Goal: Information Seeking & Learning: Learn about a topic

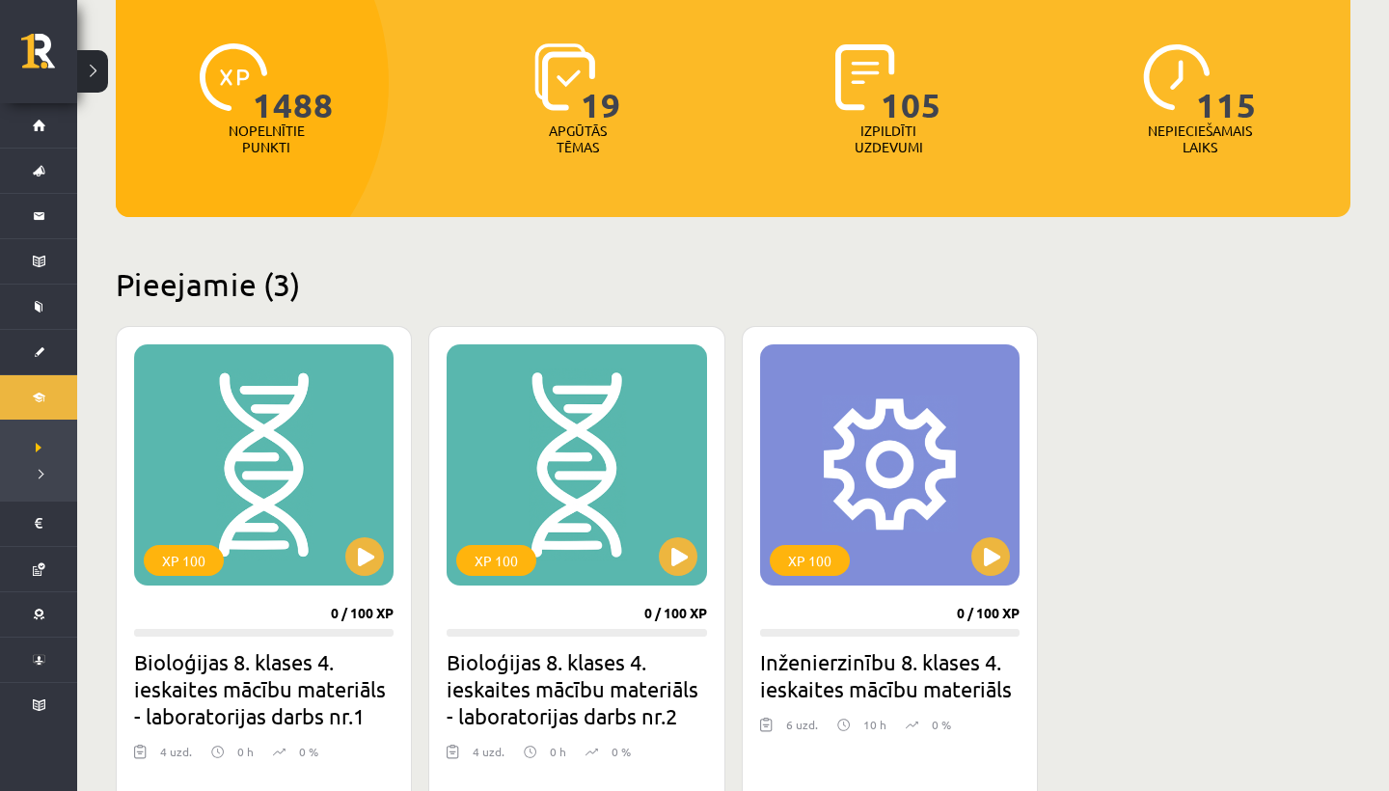
scroll to position [220, 0]
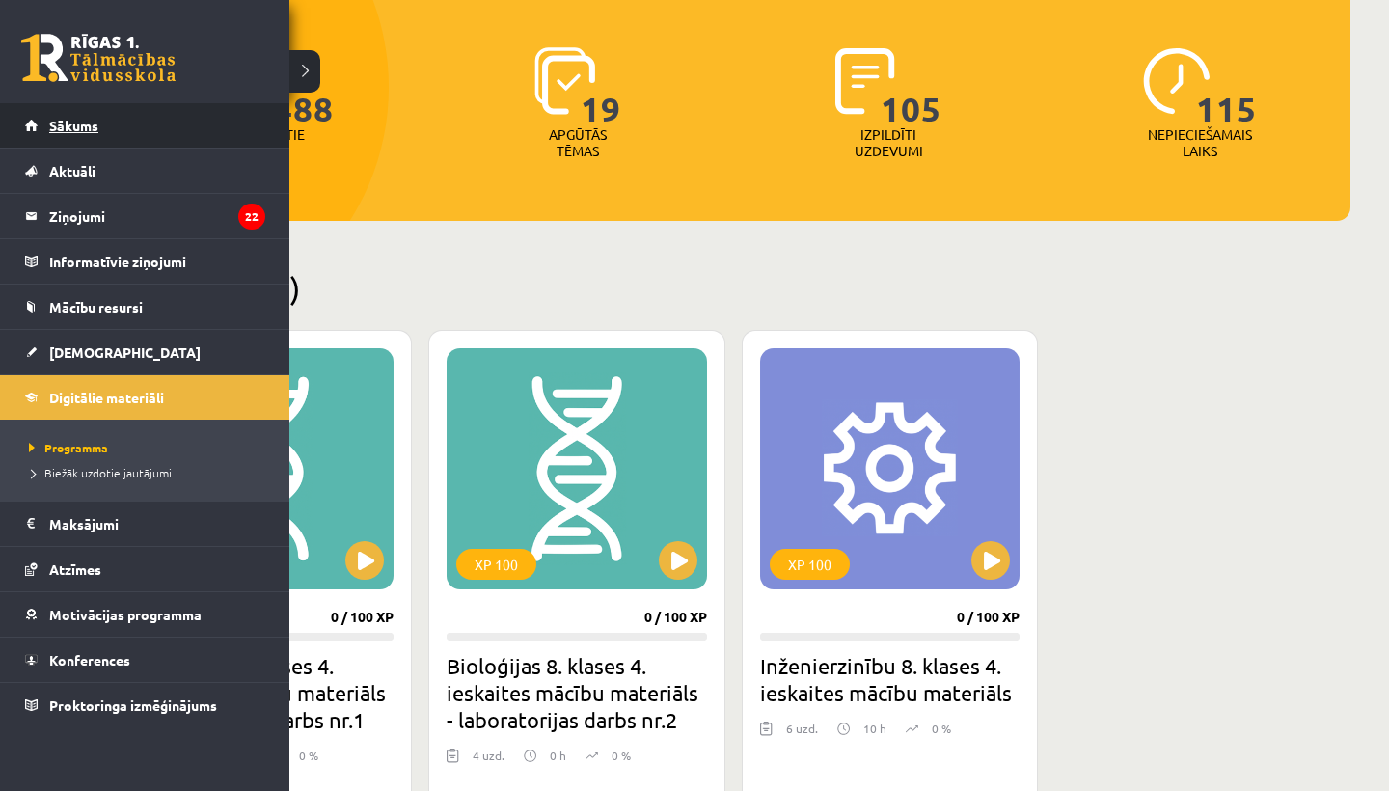
click at [114, 116] on link "Sākums" at bounding box center [145, 125] width 240 height 44
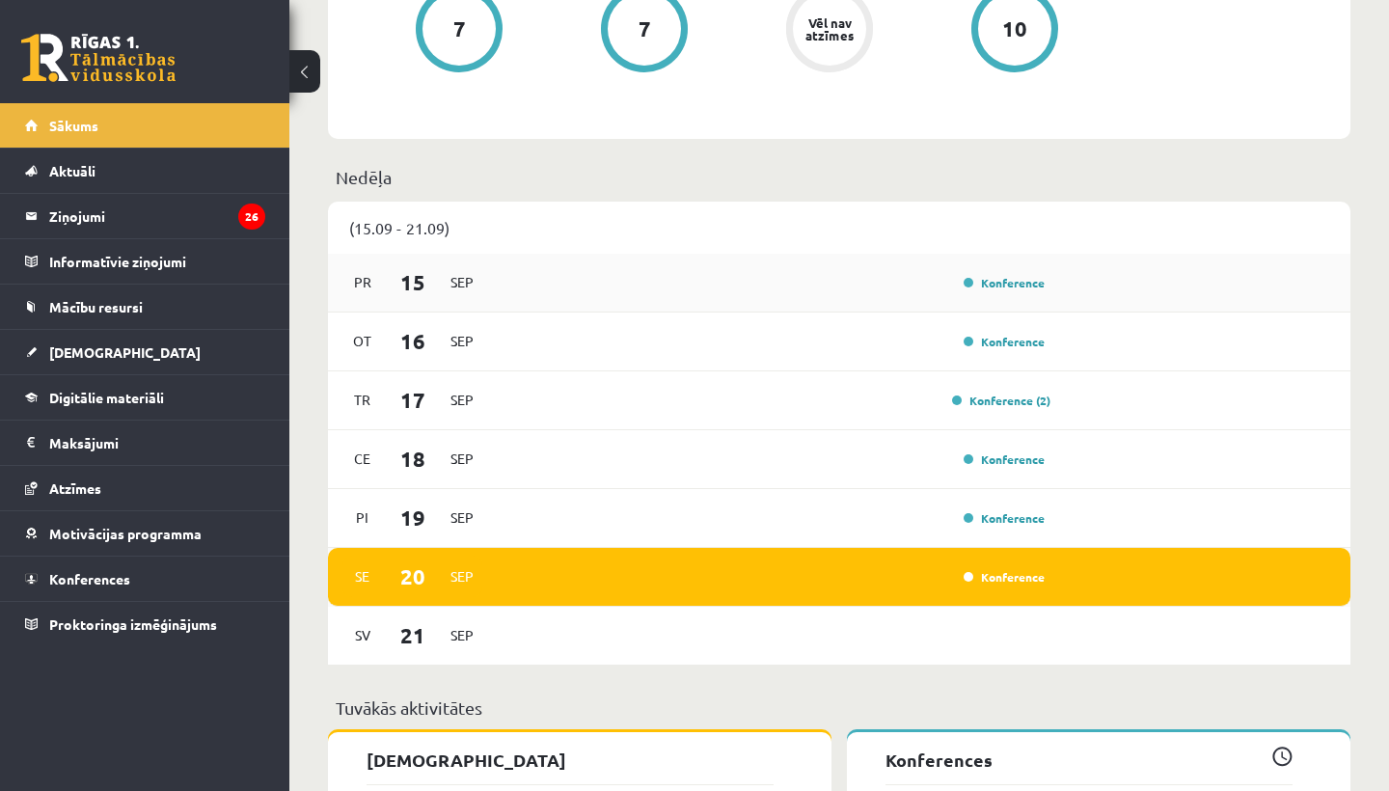
scroll to position [1228, 0]
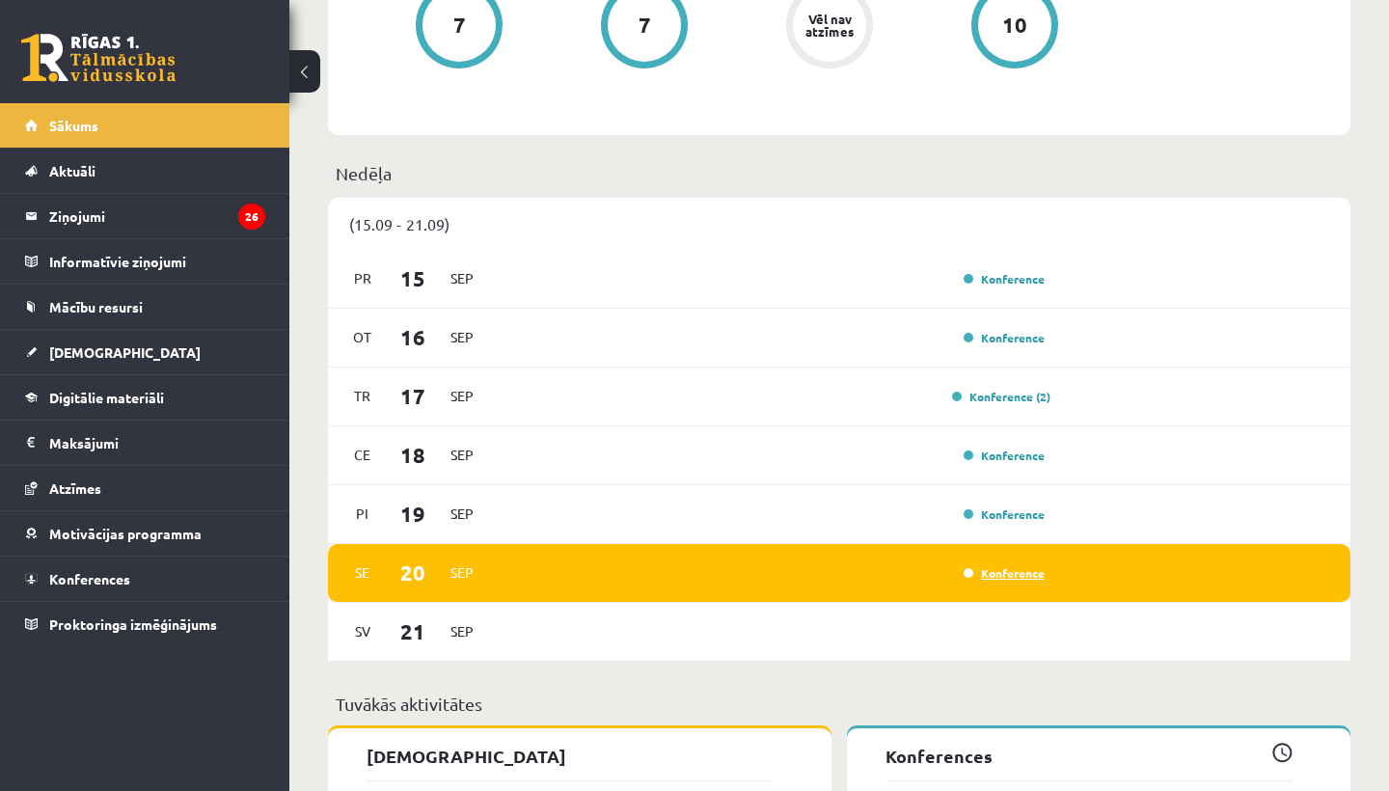
click at [971, 571] on link "Konference" at bounding box center [1004, 572] width 81 height 15
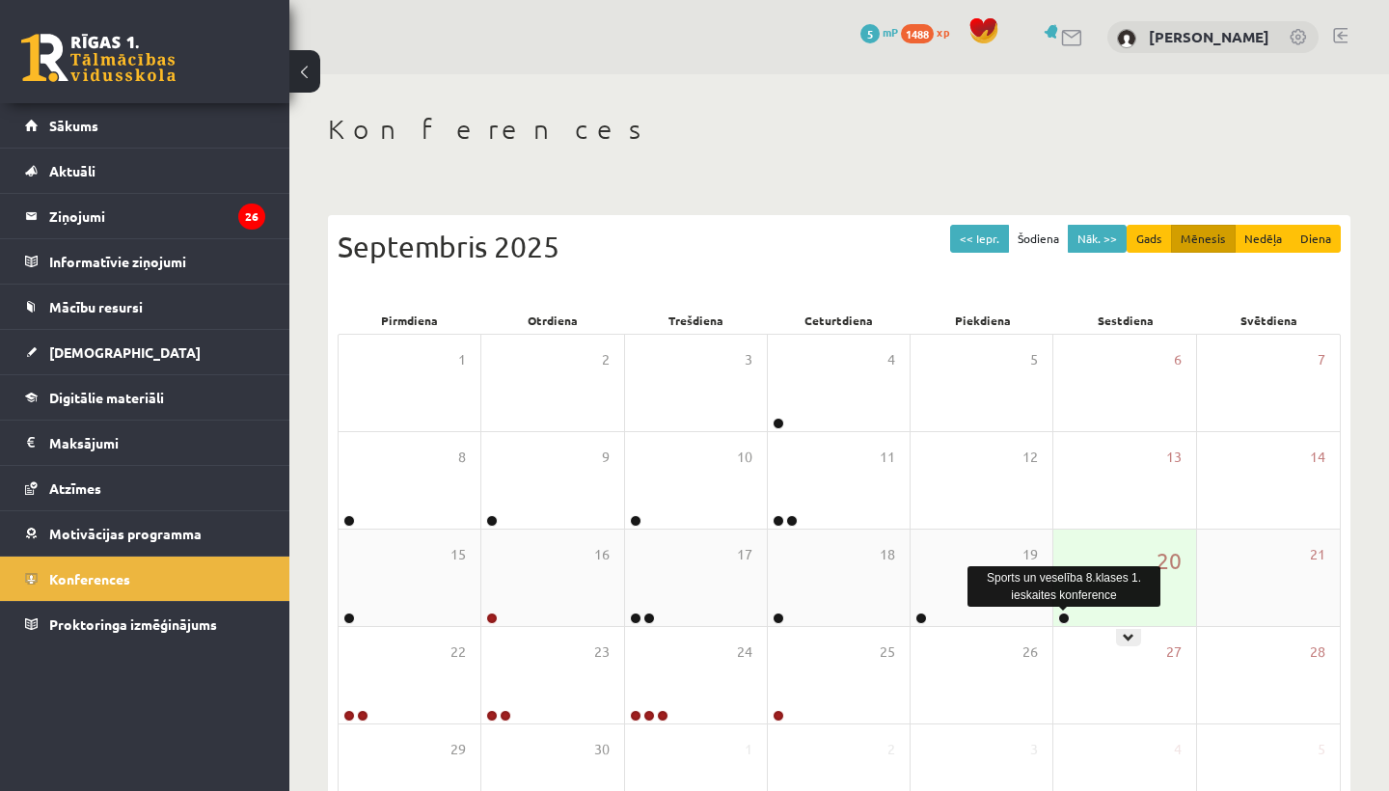
click at [1065, 615] on link at bounding box center [1064, 619] width 12 height 12
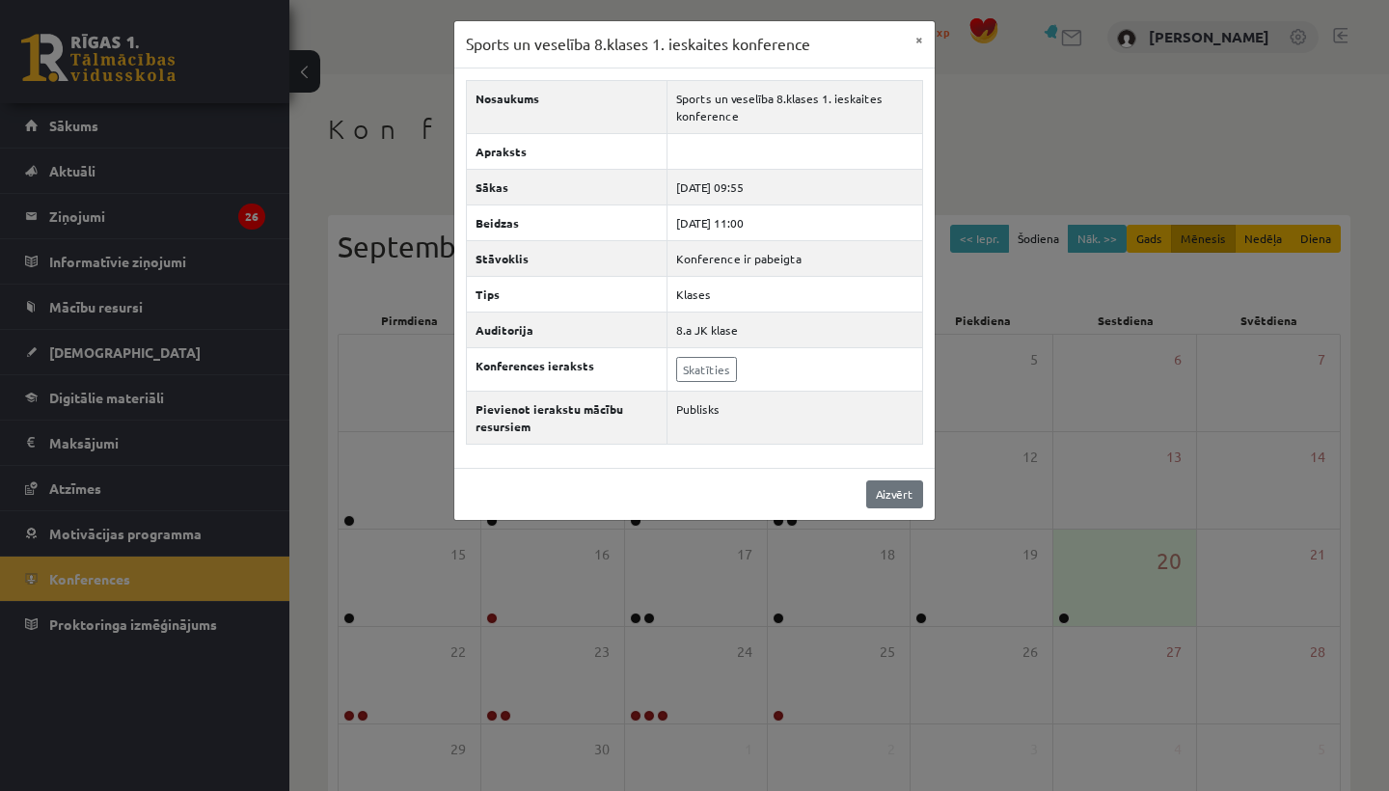
click at [899, 493] on link "Aizvērt" at bounding box center [894, 494] width 57 height 28
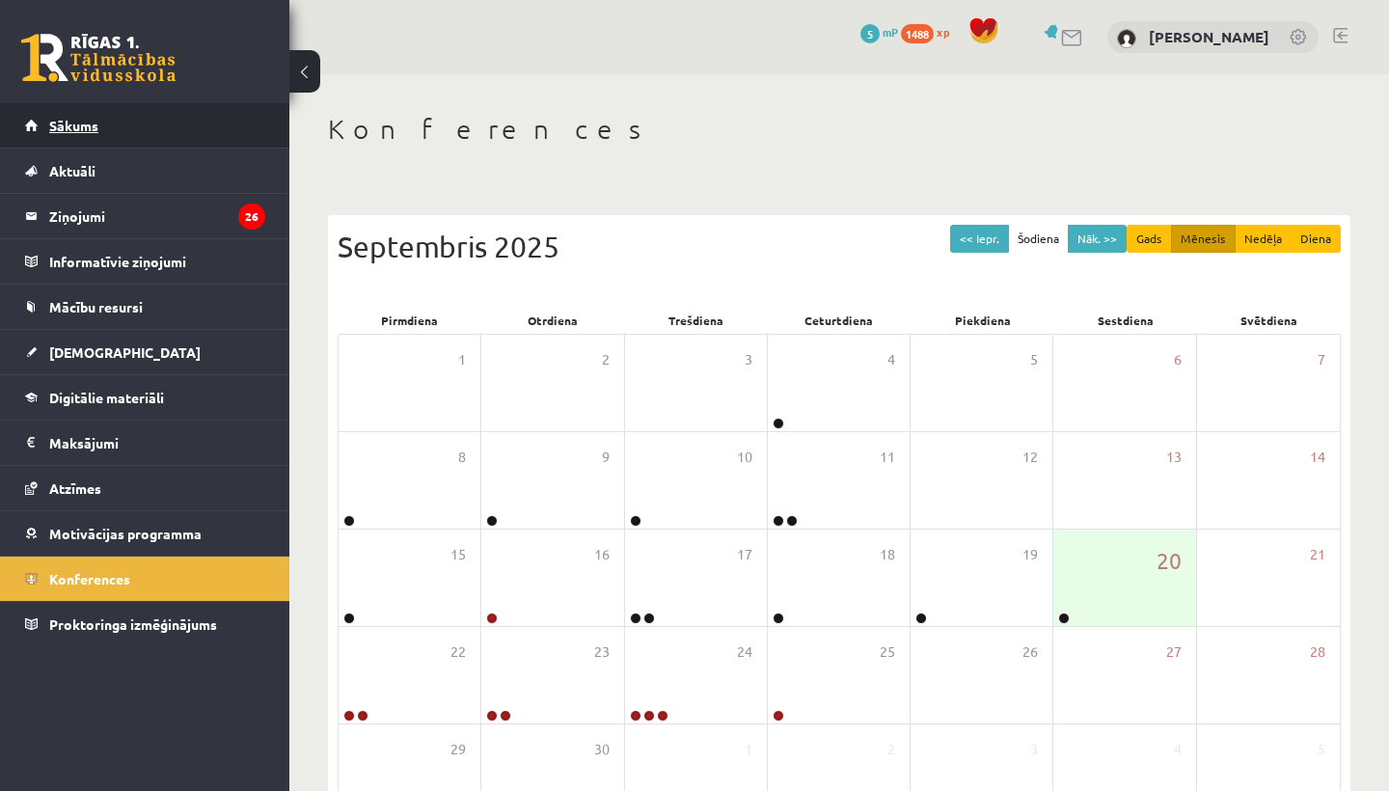
click at [125, 143] on link "Sākums" at bounding box center [145, 125] width 240 height 44
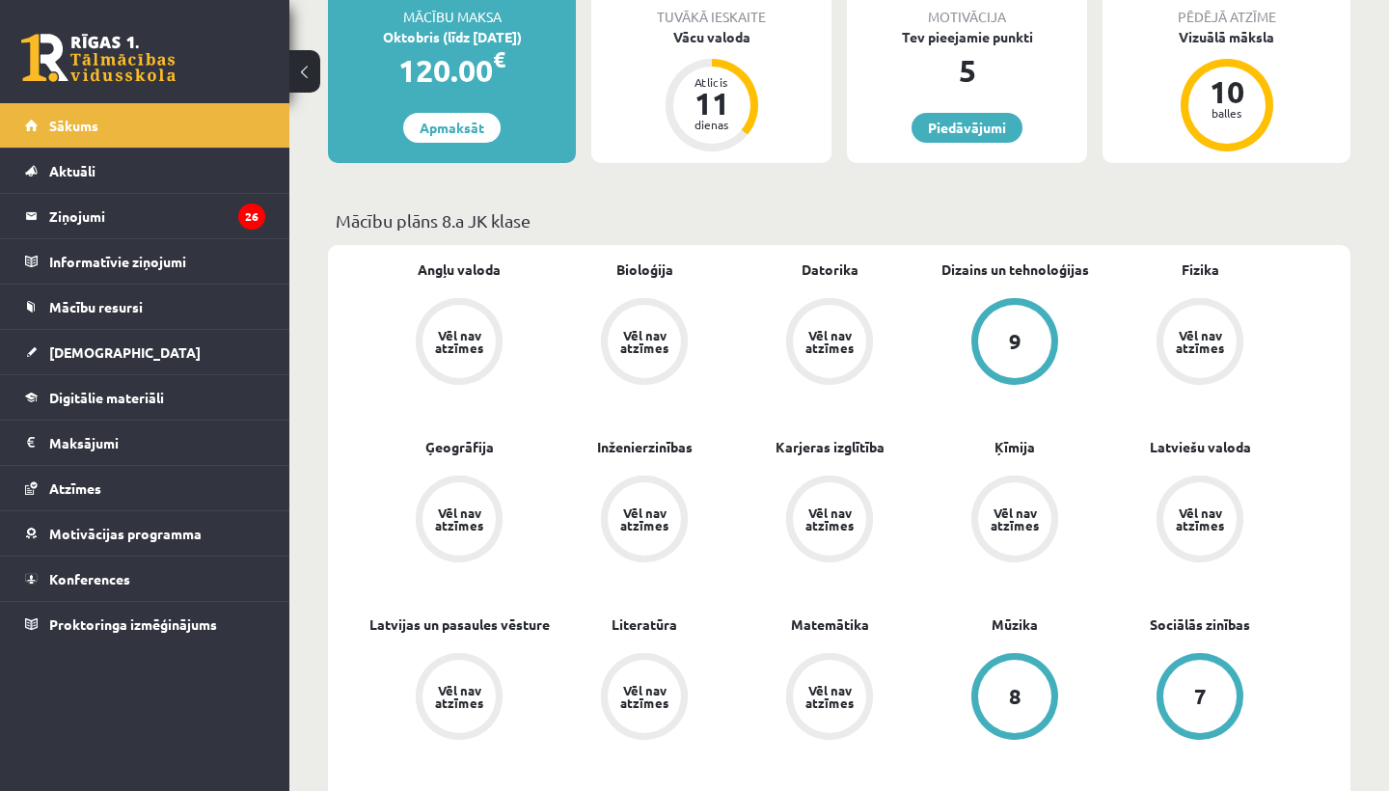
scroll to position [377, 0]
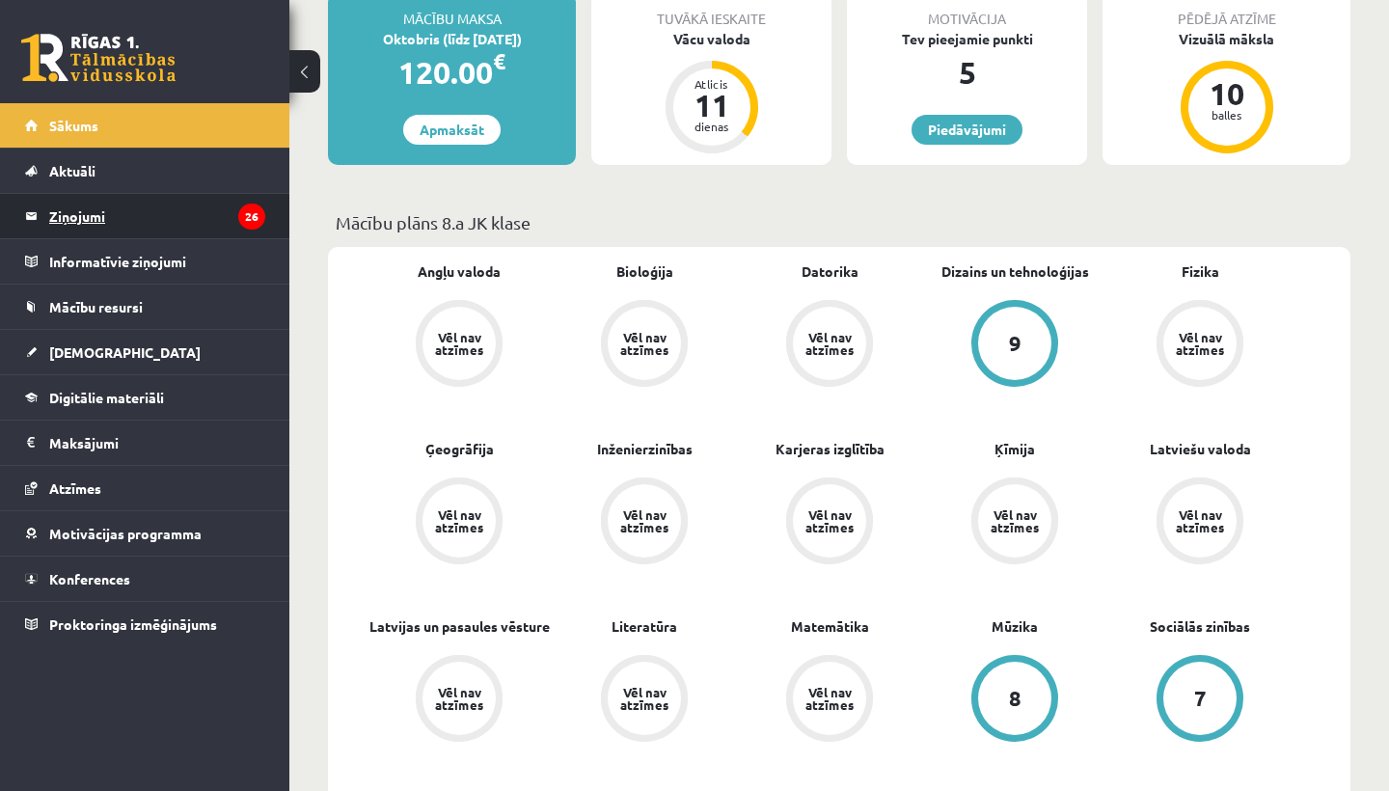
click at [168, 219] on legend "Ziņojumi 26" at bounding box center [157, 216] width 216 height 44
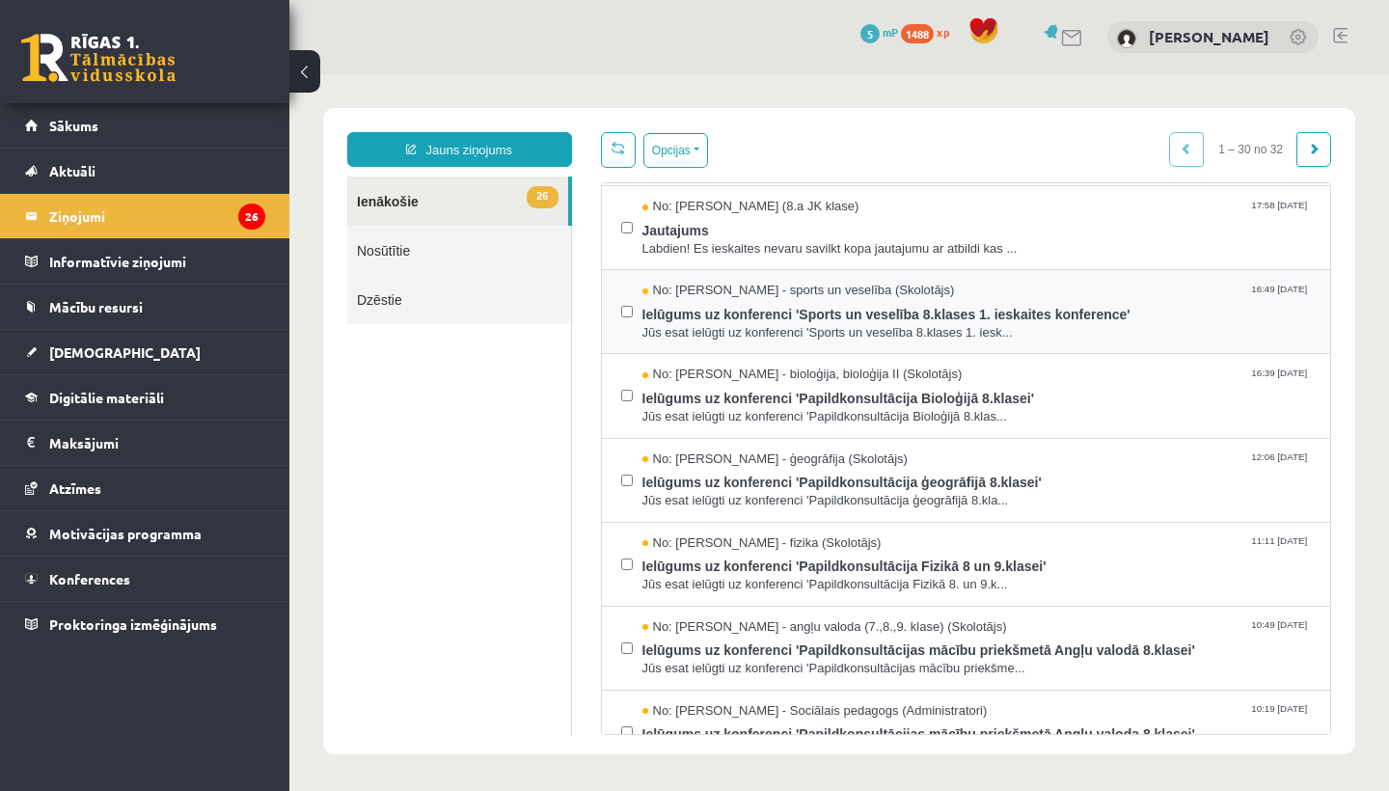
scroll to position [83, 0]
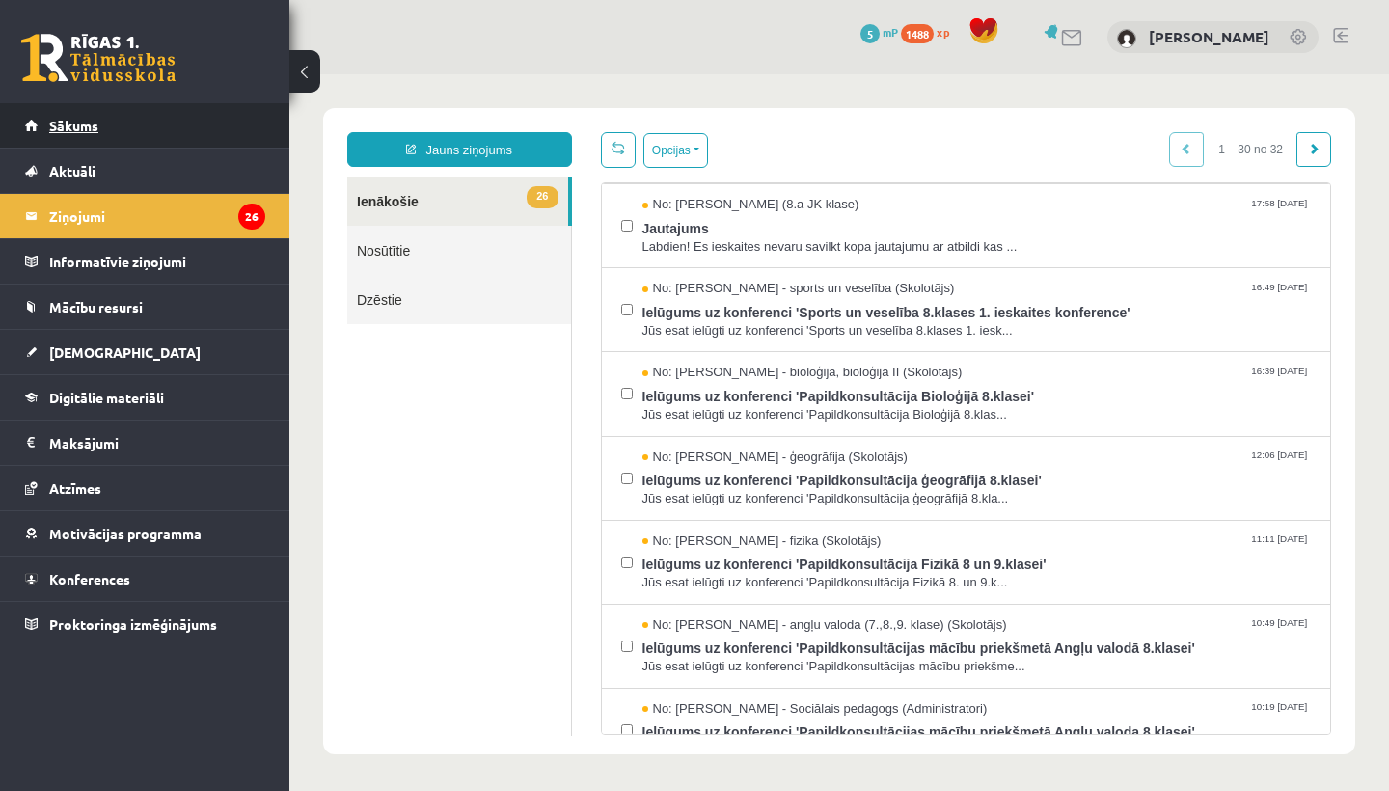
click at [59, 125] on span "Sākums" at bounding box center [73, 125] width 49 height 17
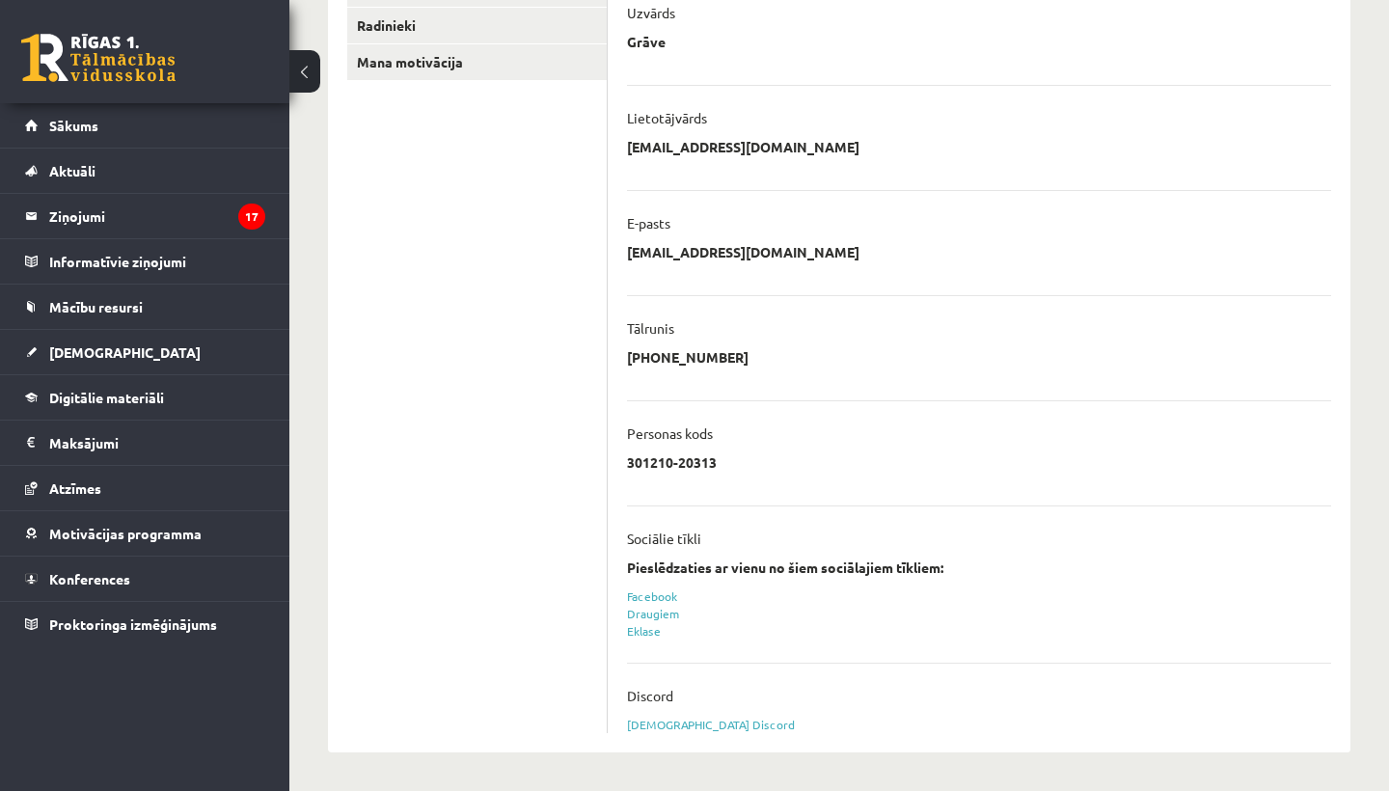
scroll to position [372, 0]
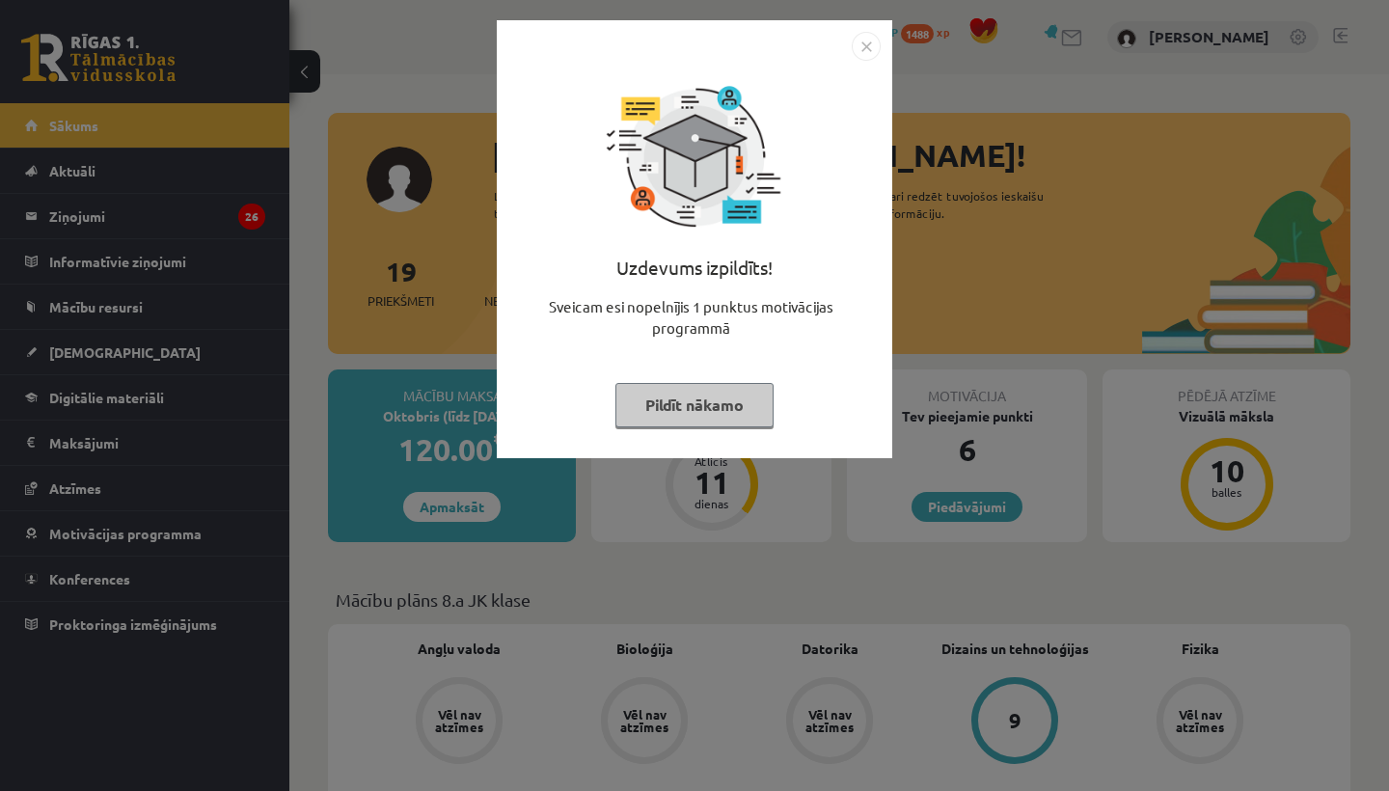
click at [865, 41] on img "Close" at bounding box center [866, 46] width 29 height 29
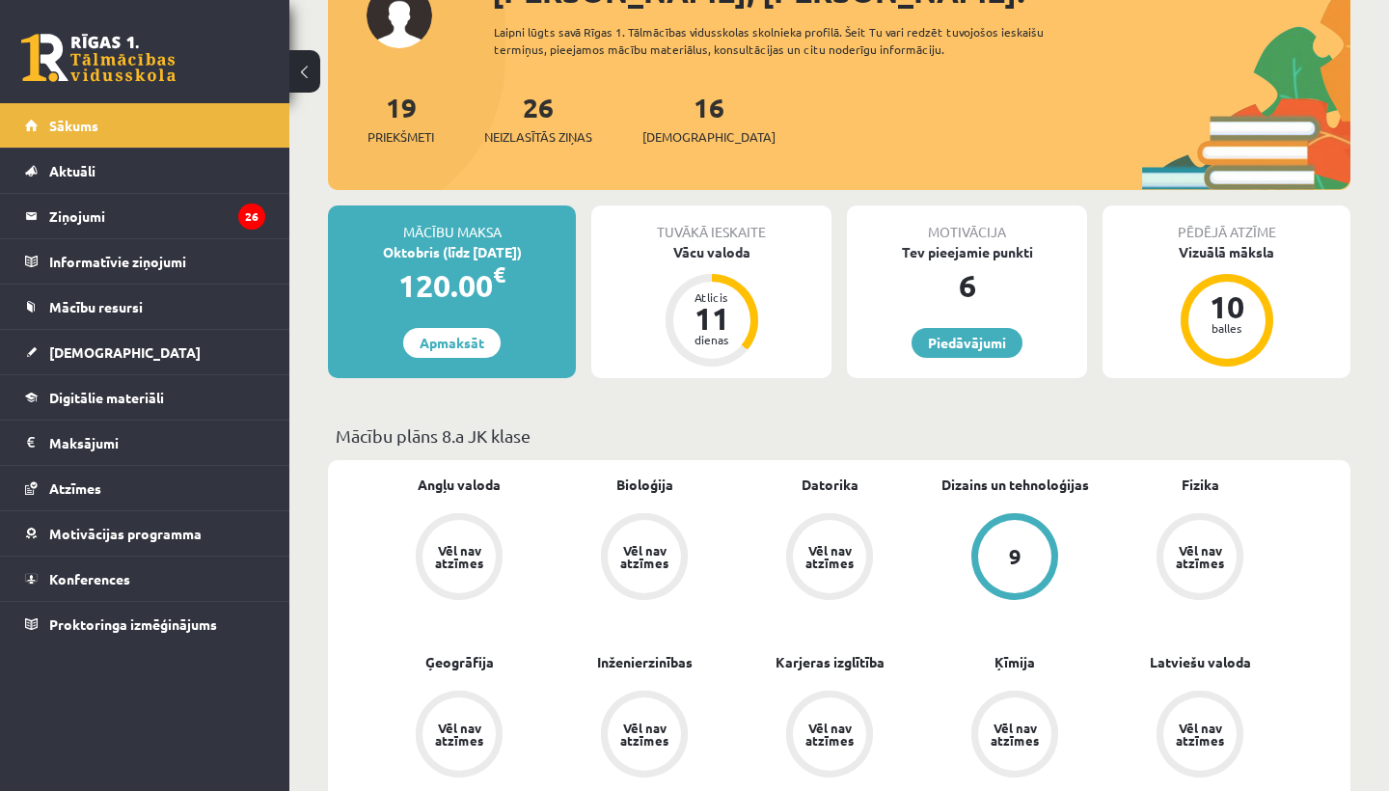
scroll to position [165, 0]
click at [457, 553] on div "Vēl nav atzīmes" at bounding box center [459, 555] width 54 height 25
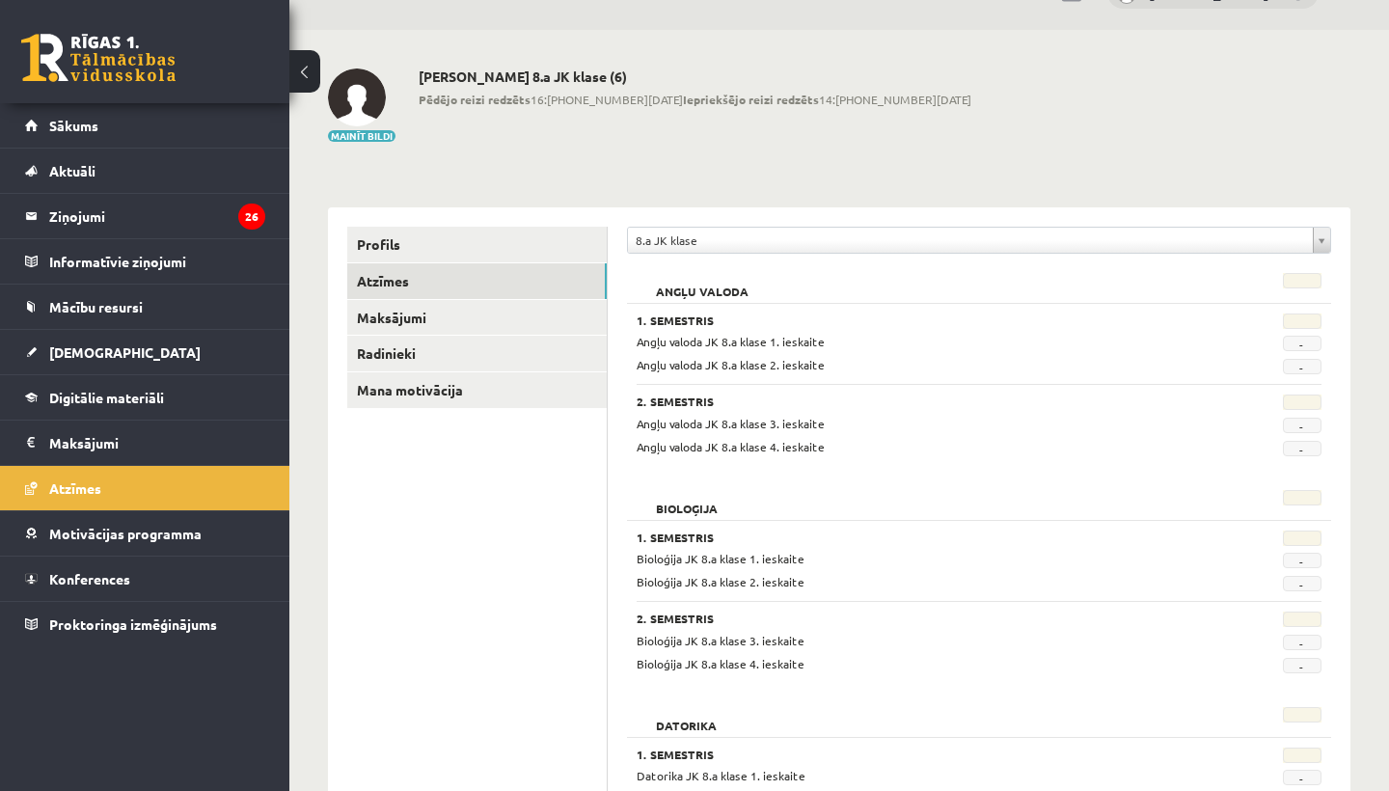
scroll to position [43, 0]
click at [123, 393] on span "Digitālie materiāli" at bounding box center [106, 397] width 115 height 17
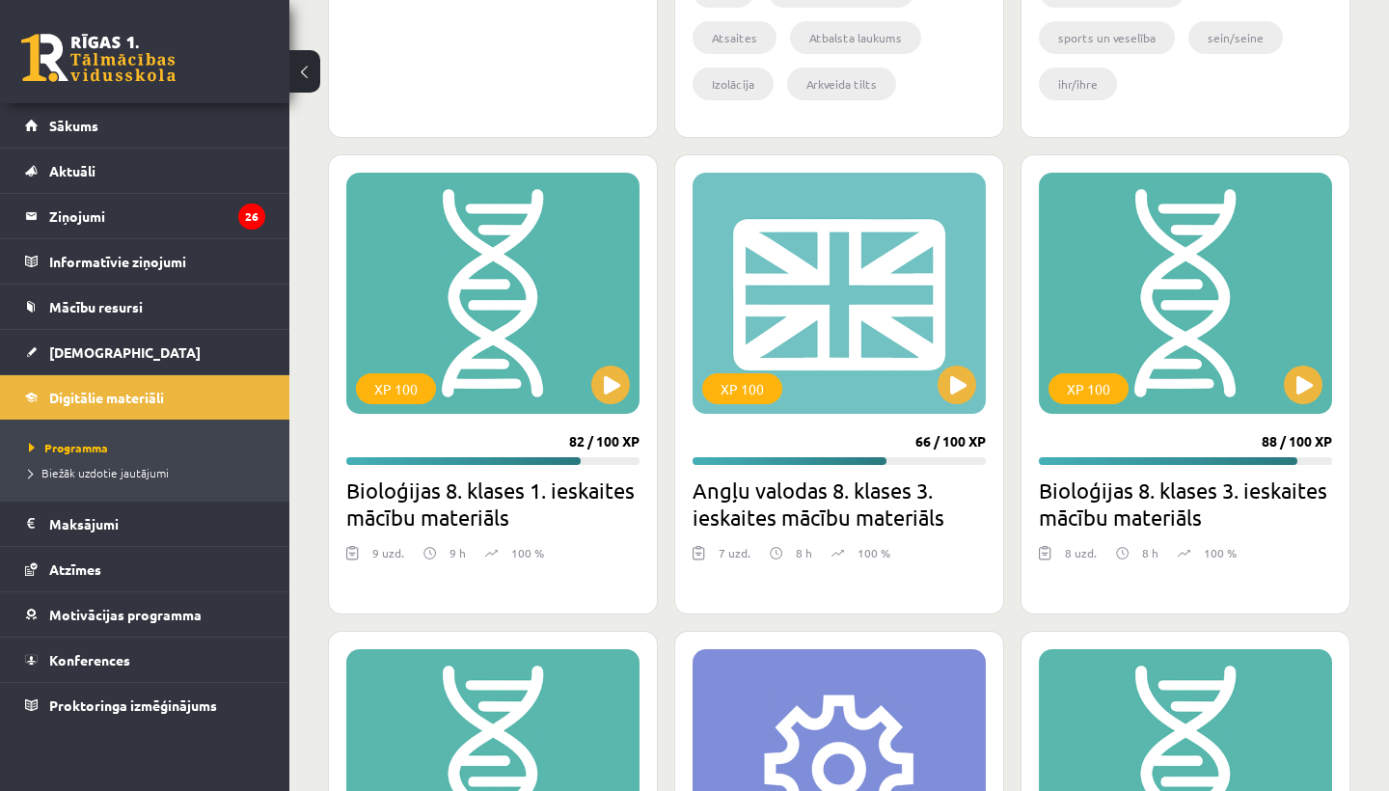
scroll to position [2096, 0]
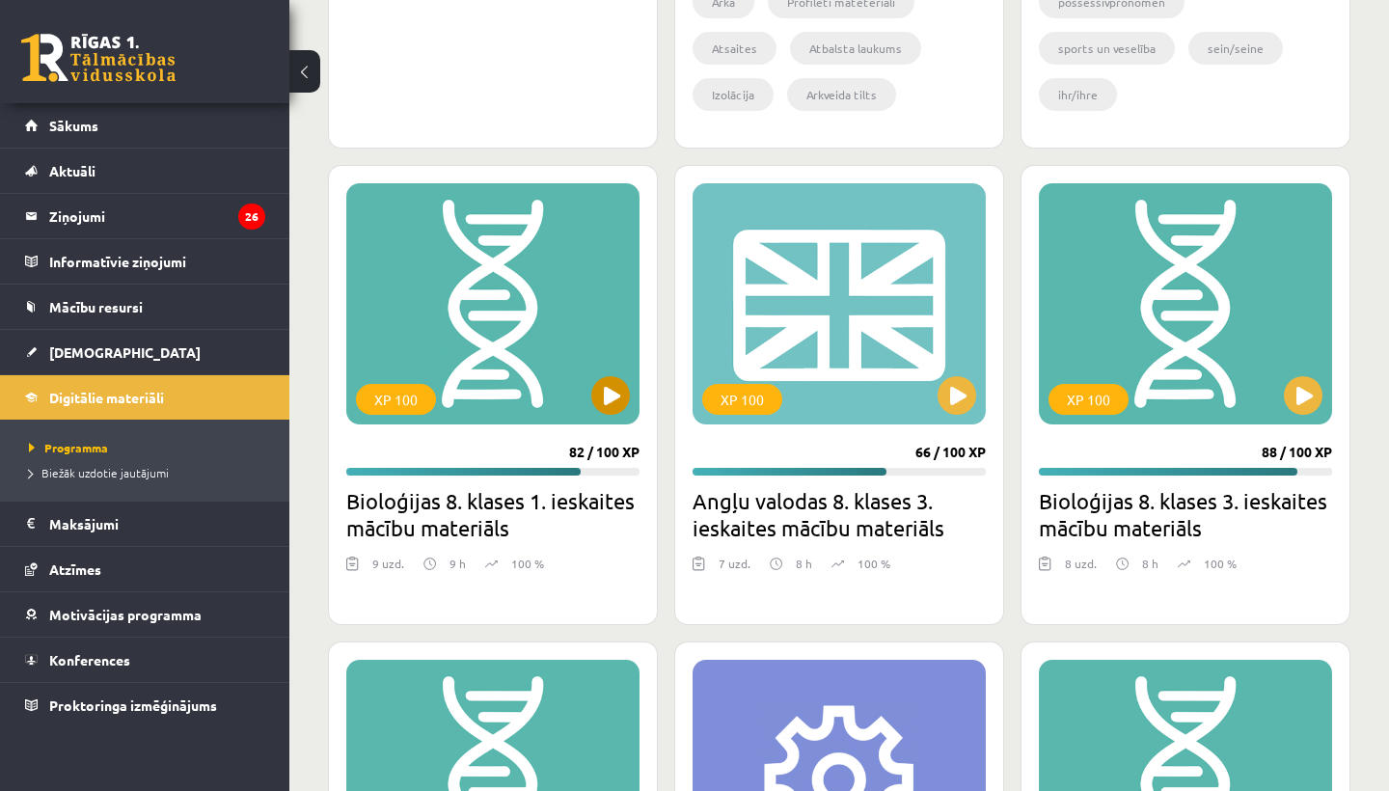
click at [607, 397] on button at bounding box center [610, 395] width 39 height 39
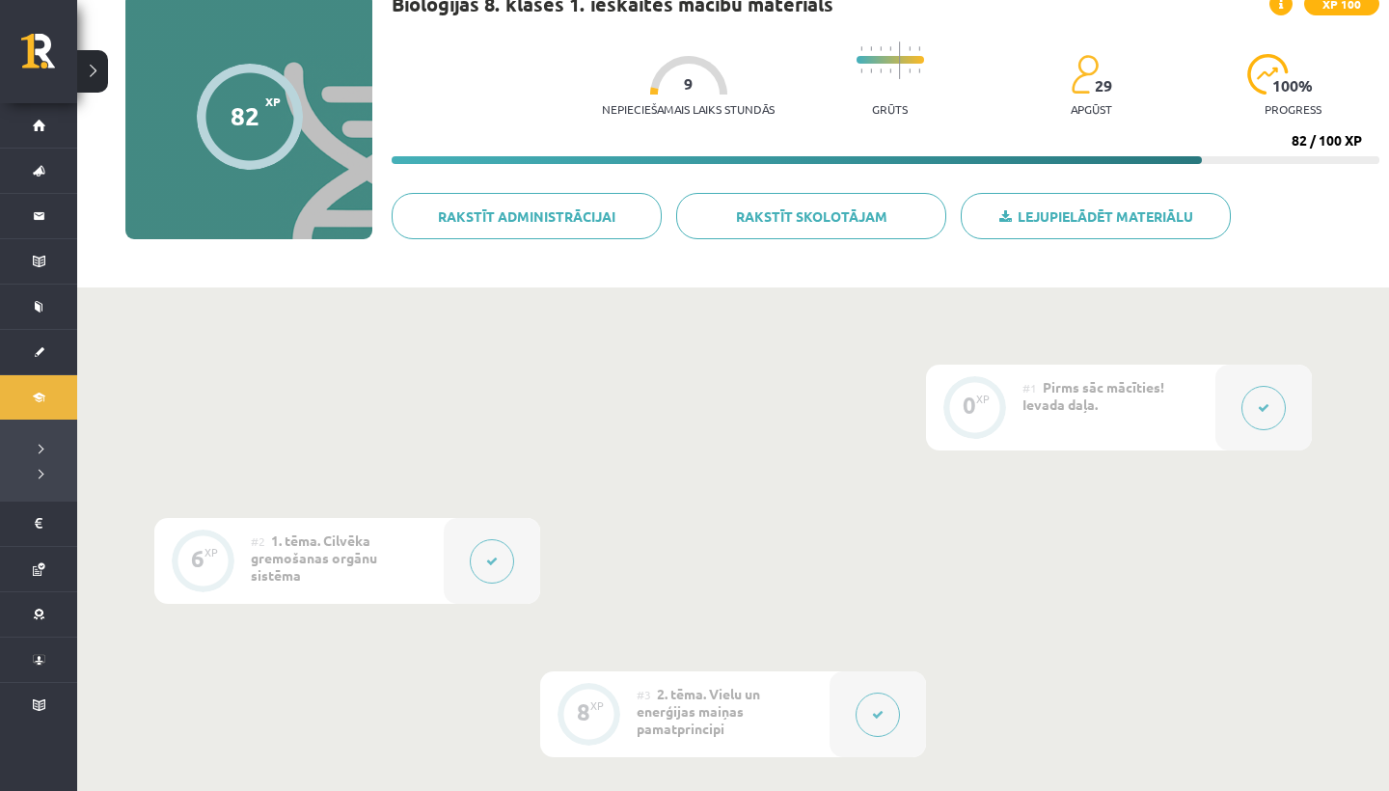
scroll to position [156, 0]
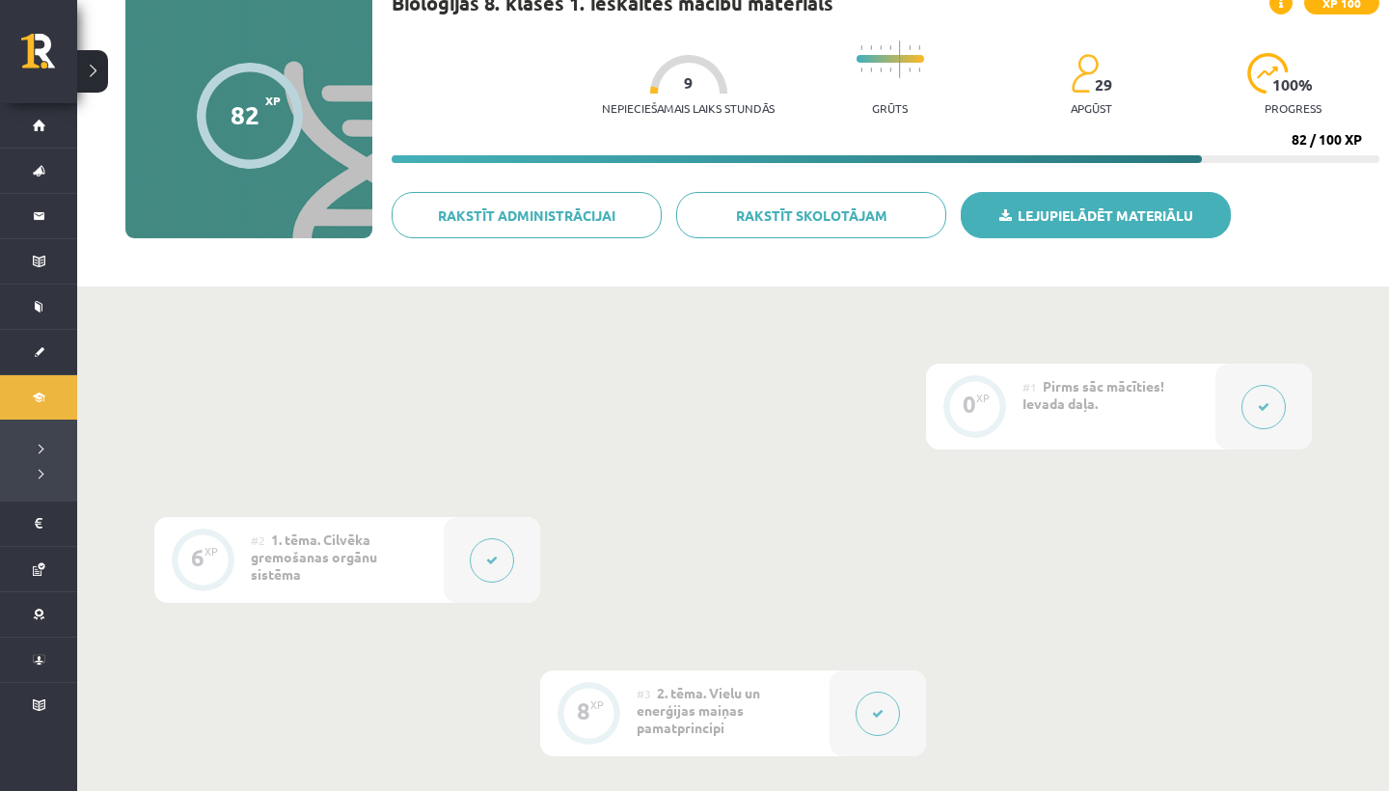
click at [1031, 223] on link "Lejupielādēt materiālu" at bounding box center [1096, 215] width 270 height 46
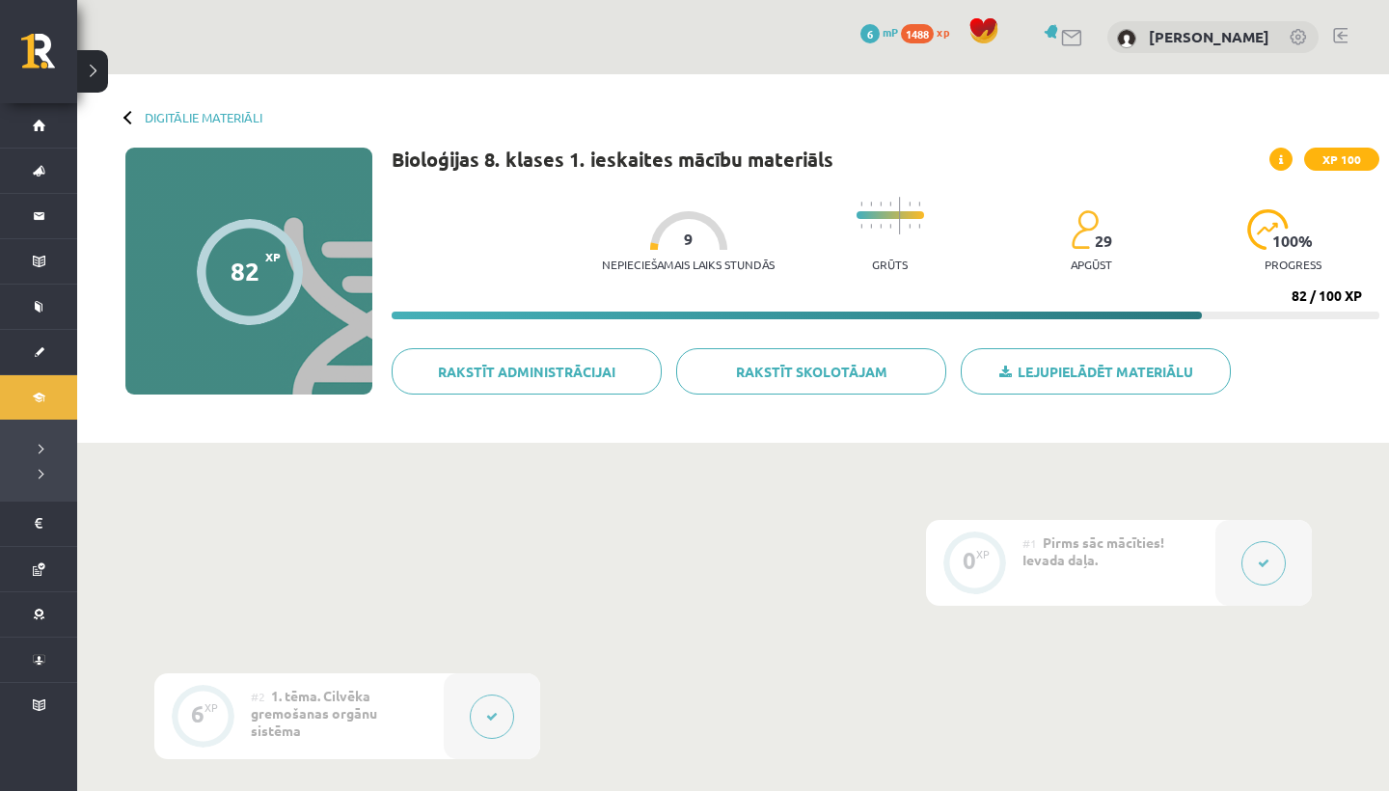
scroll to position [0, 0]
click at [189, 114] on link "Digitālie materiāli" at bounding box center [204, 117] width 118 height 14
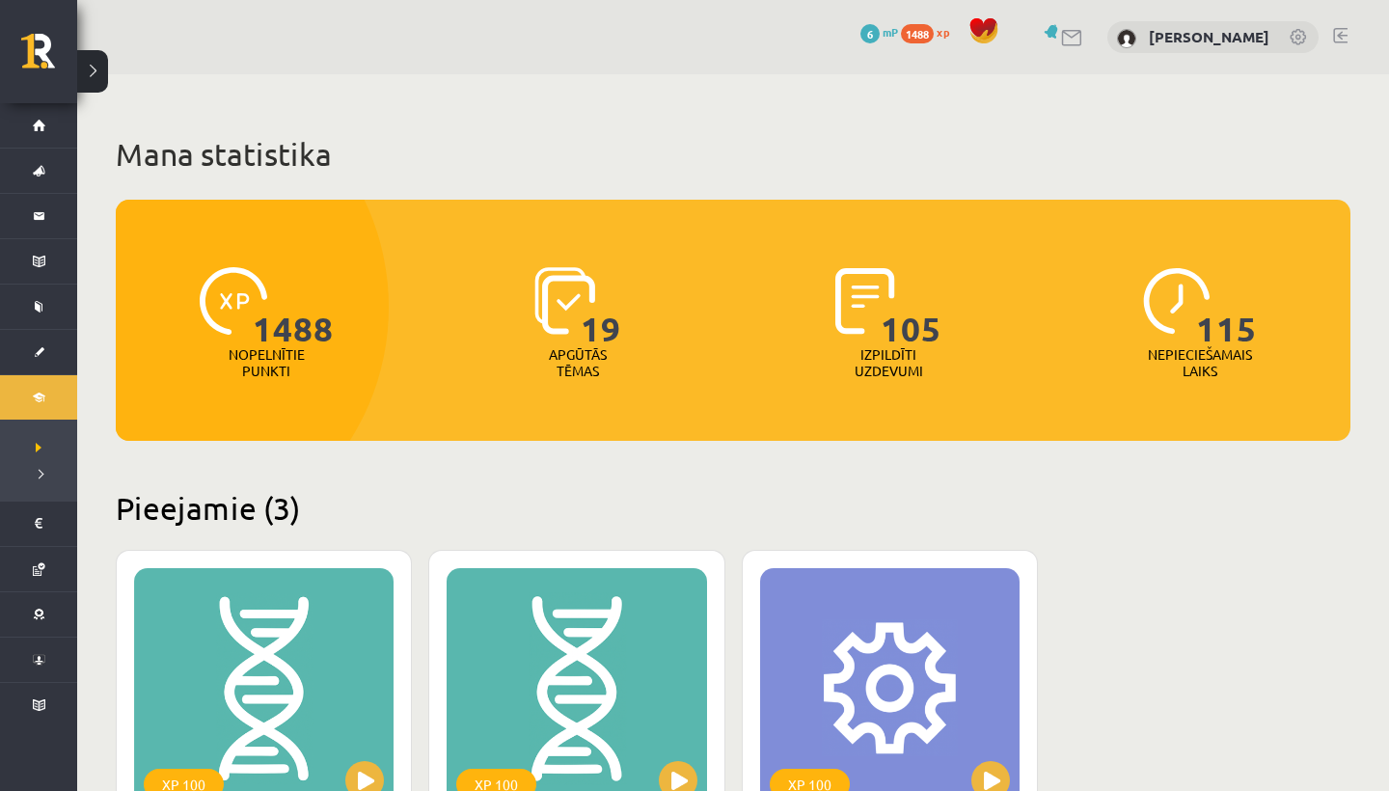
click at [1084, 35] on link at bounding box center [1072, 38] width 23 height 16
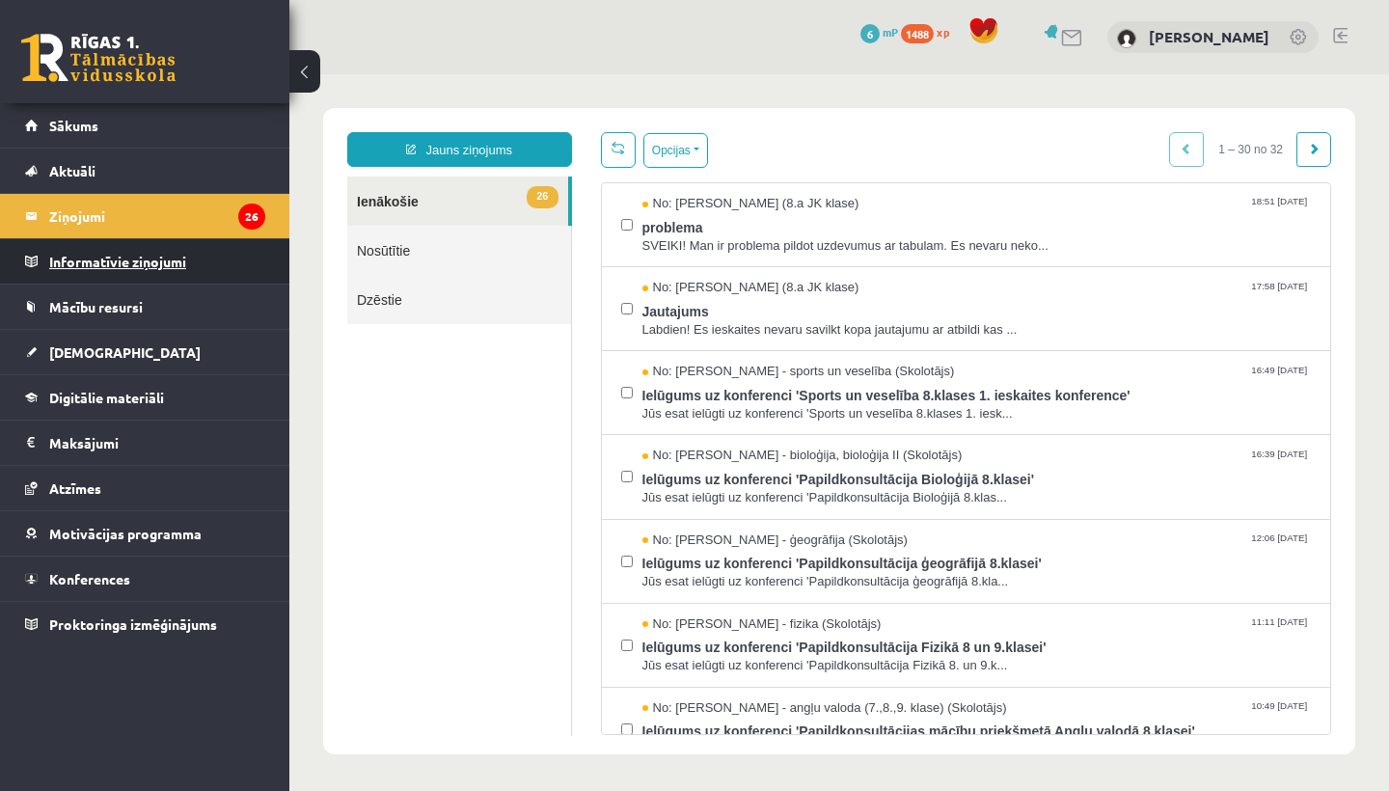
click at [168, 251] on legend "Informatīvie ziņojumi 0" at bounding box center [157, 261] width 216 height 44
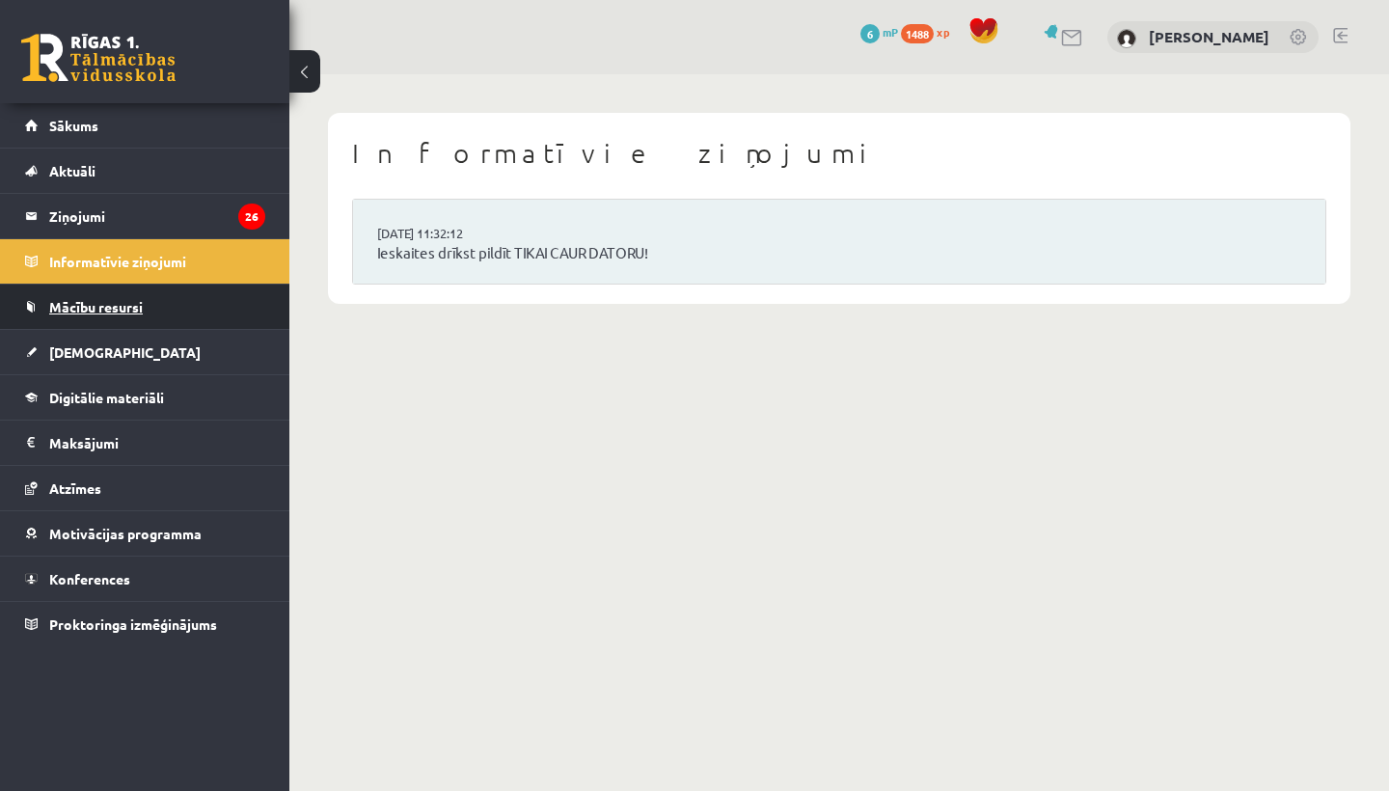
click at [131, 317] on link "Mācību resursi" at bounding box center [145, 307] width 240 height 44
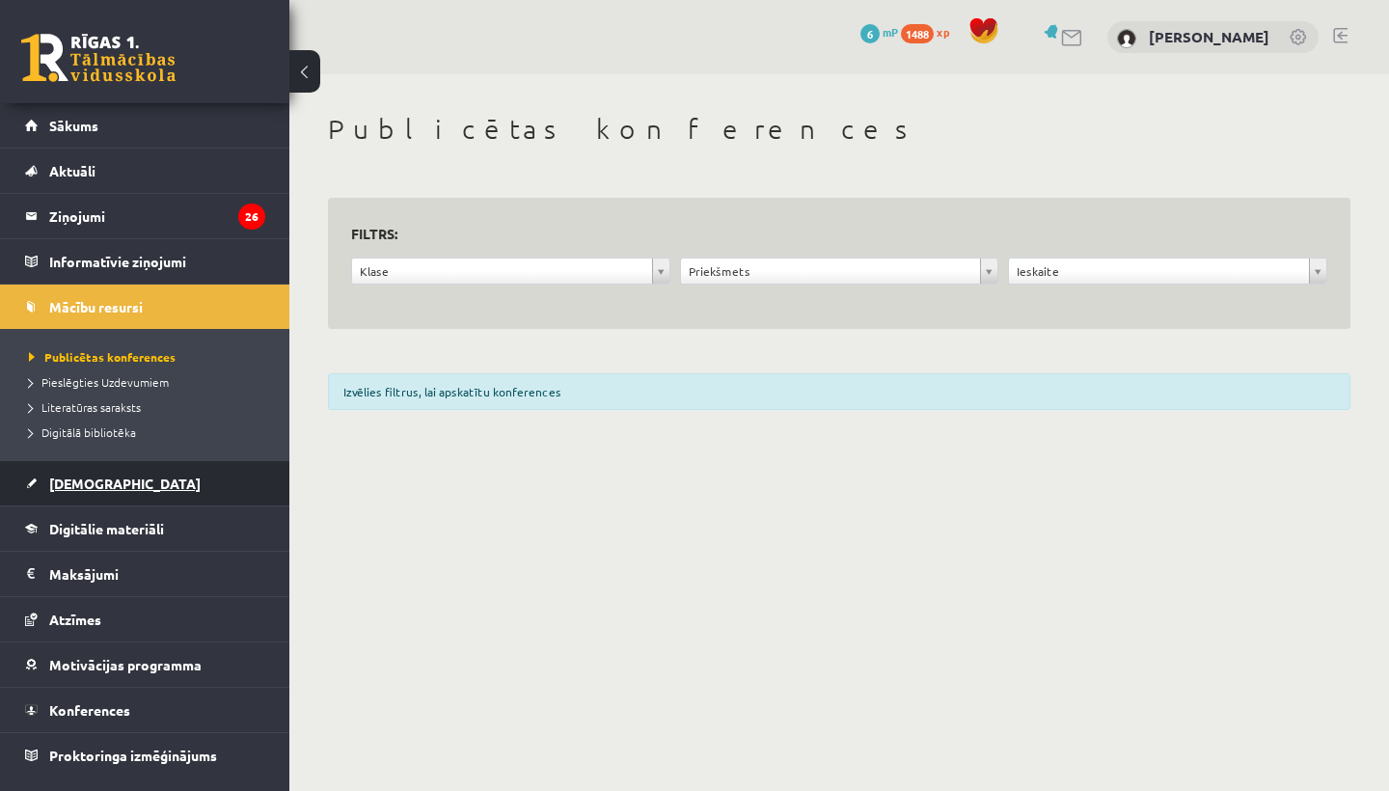
click at [99, 482] on span "[DEMOGRAPHIC_DATA]" at bounding box center [124, 483] width 151 height 17
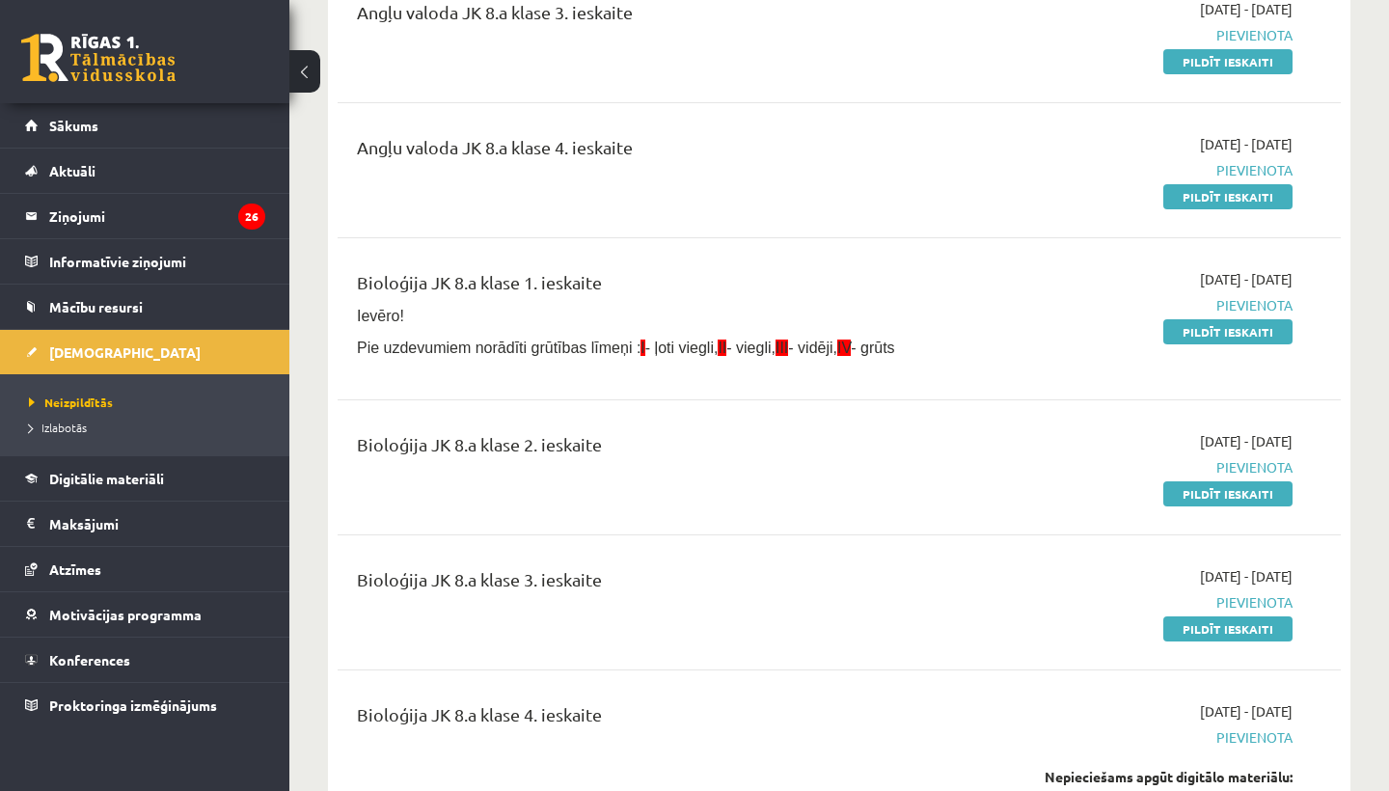
scroll to position [632, 0]
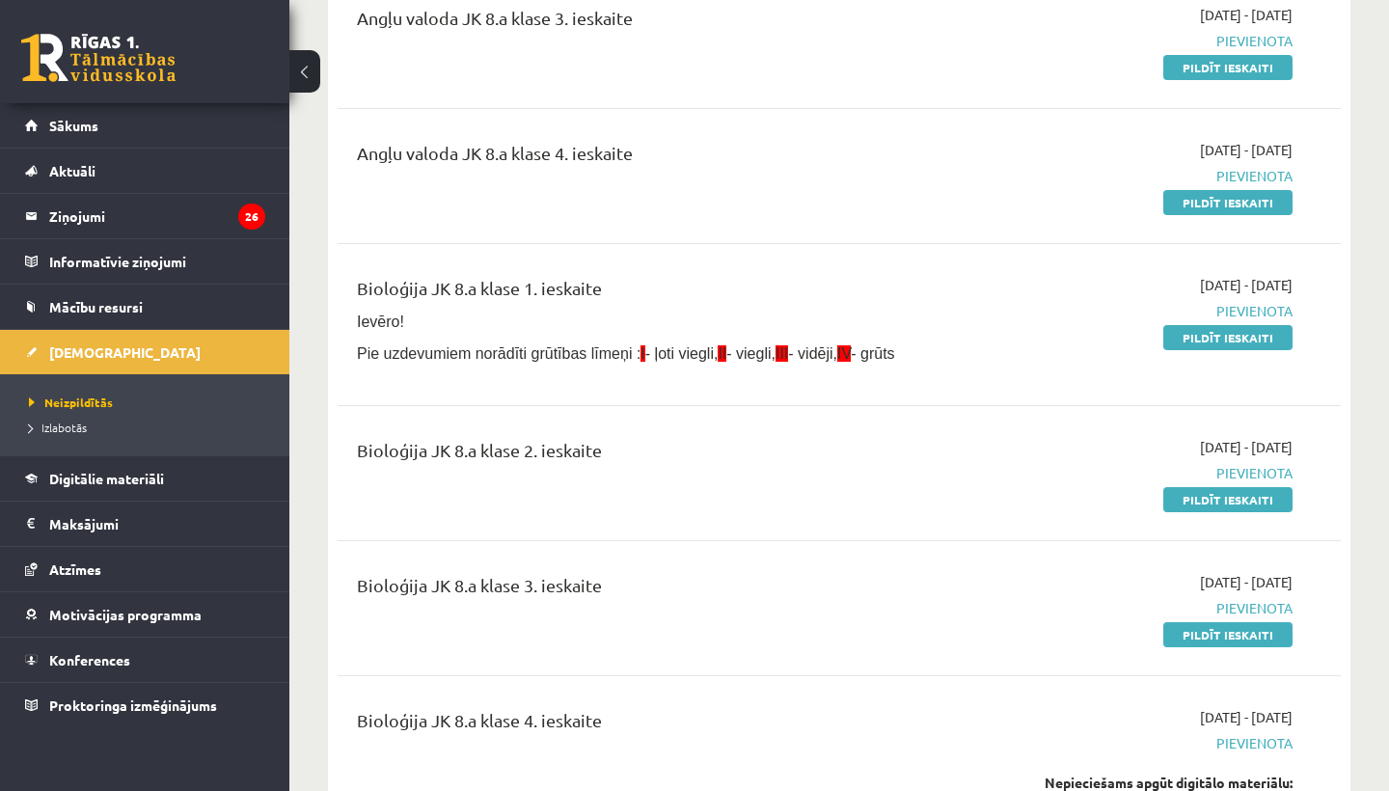
click at [96, 466] on link "Digitālie materiāli" at bounding box center [145, 478] width 240 height 44
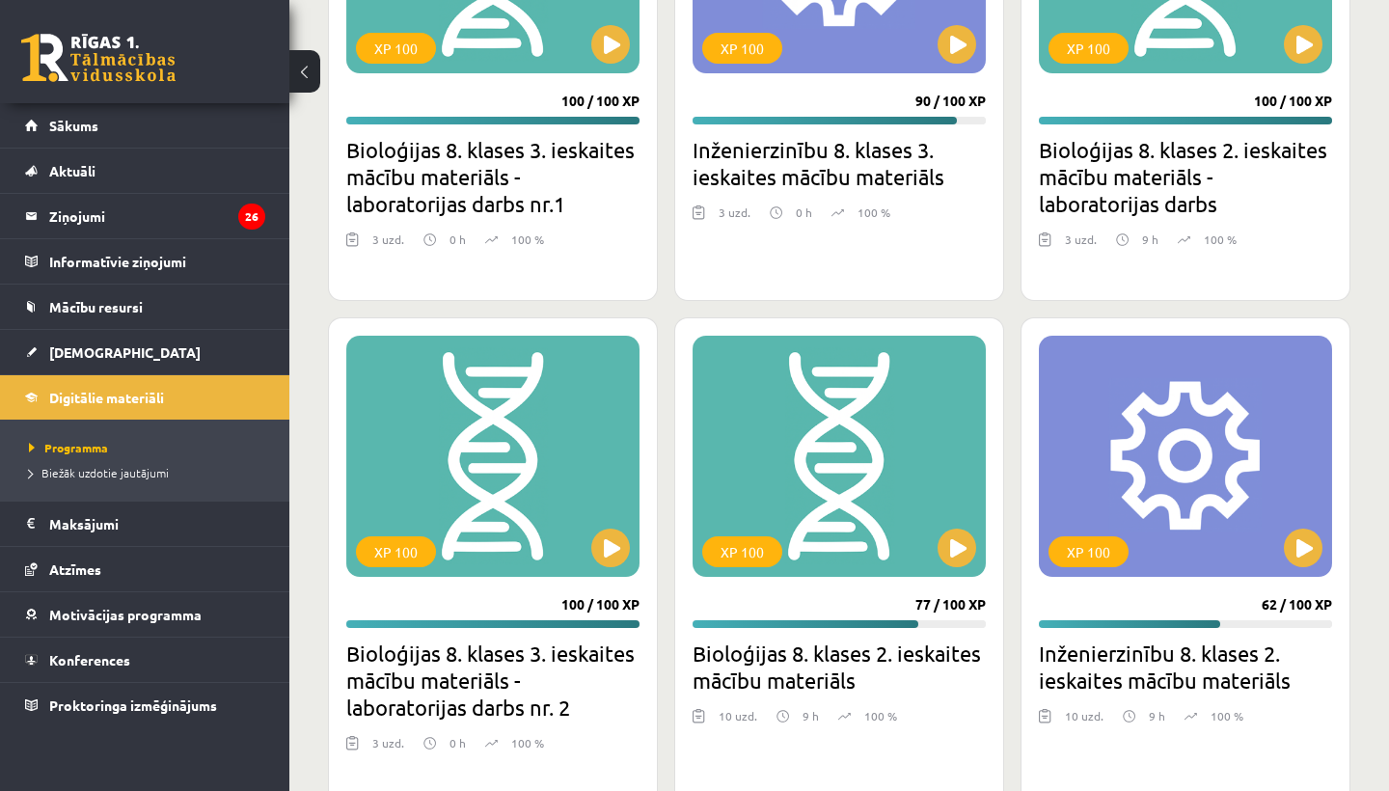
scroll to position [2935, 0]
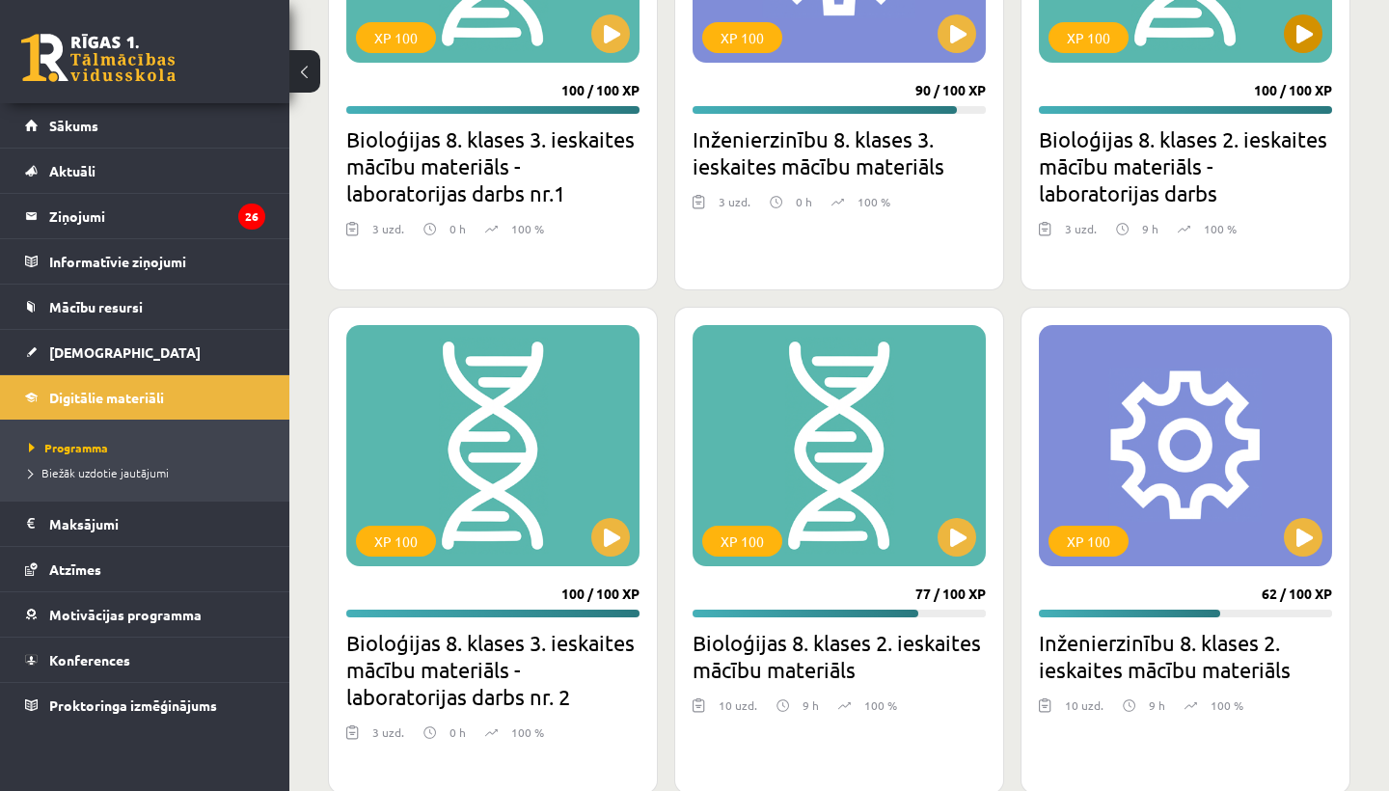
click at [1300, 37] on button at bounding box center [1303, 33] width 39 height 39
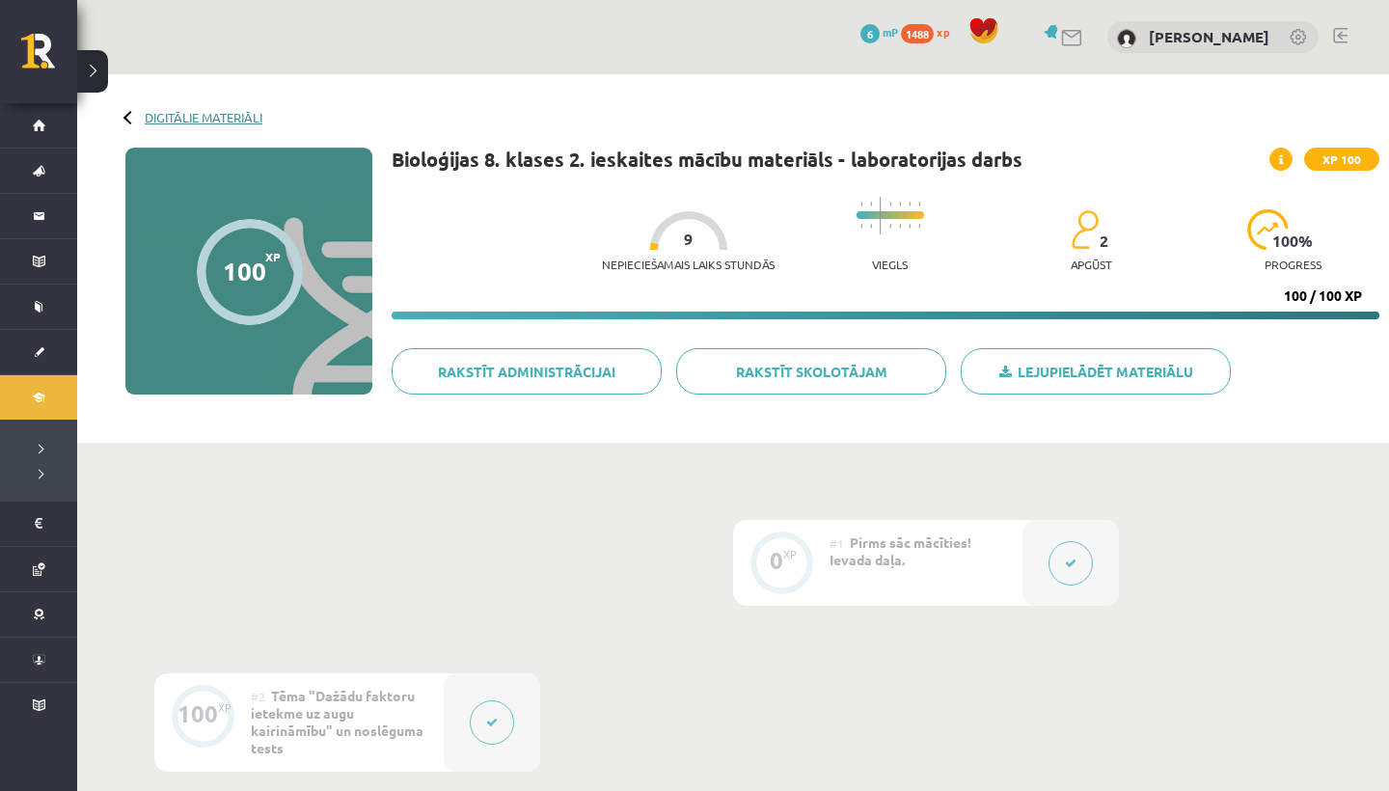
click at [202, 117] on link "Digitālie materiāli" at bounding box center [204, 117] width 118 height 14
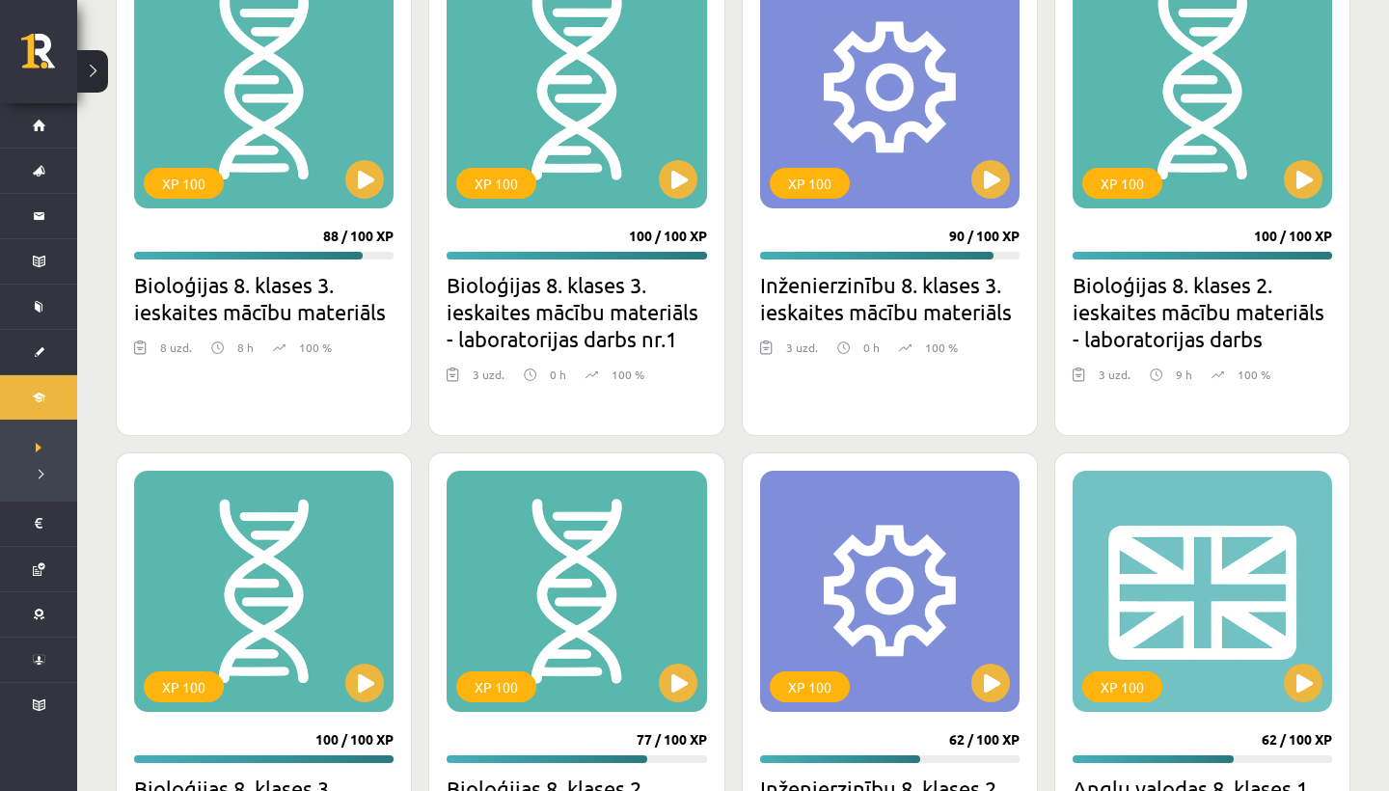
scroll to position [2355, 0]
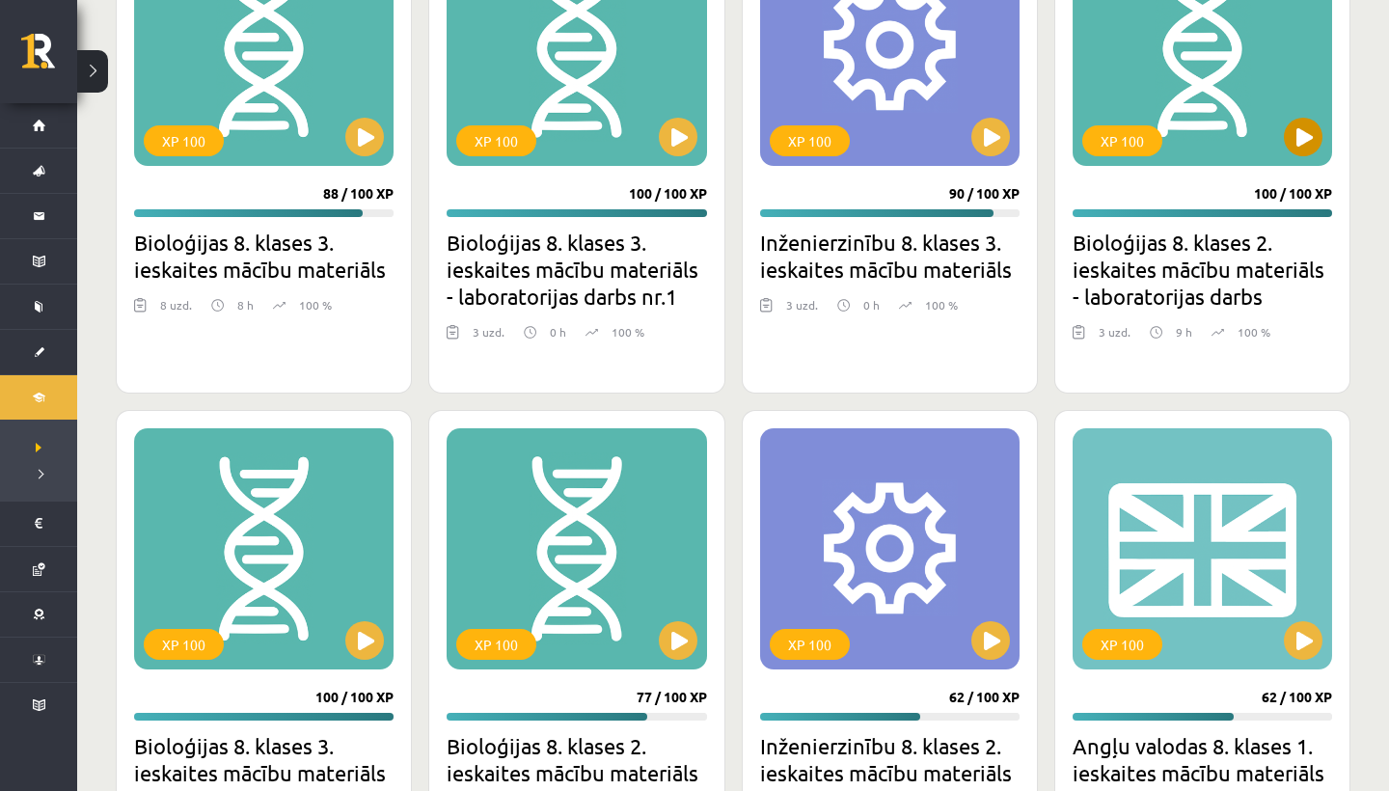
click at [1310, 144] on button at bounding box center [1303, 137] width 39 height 39
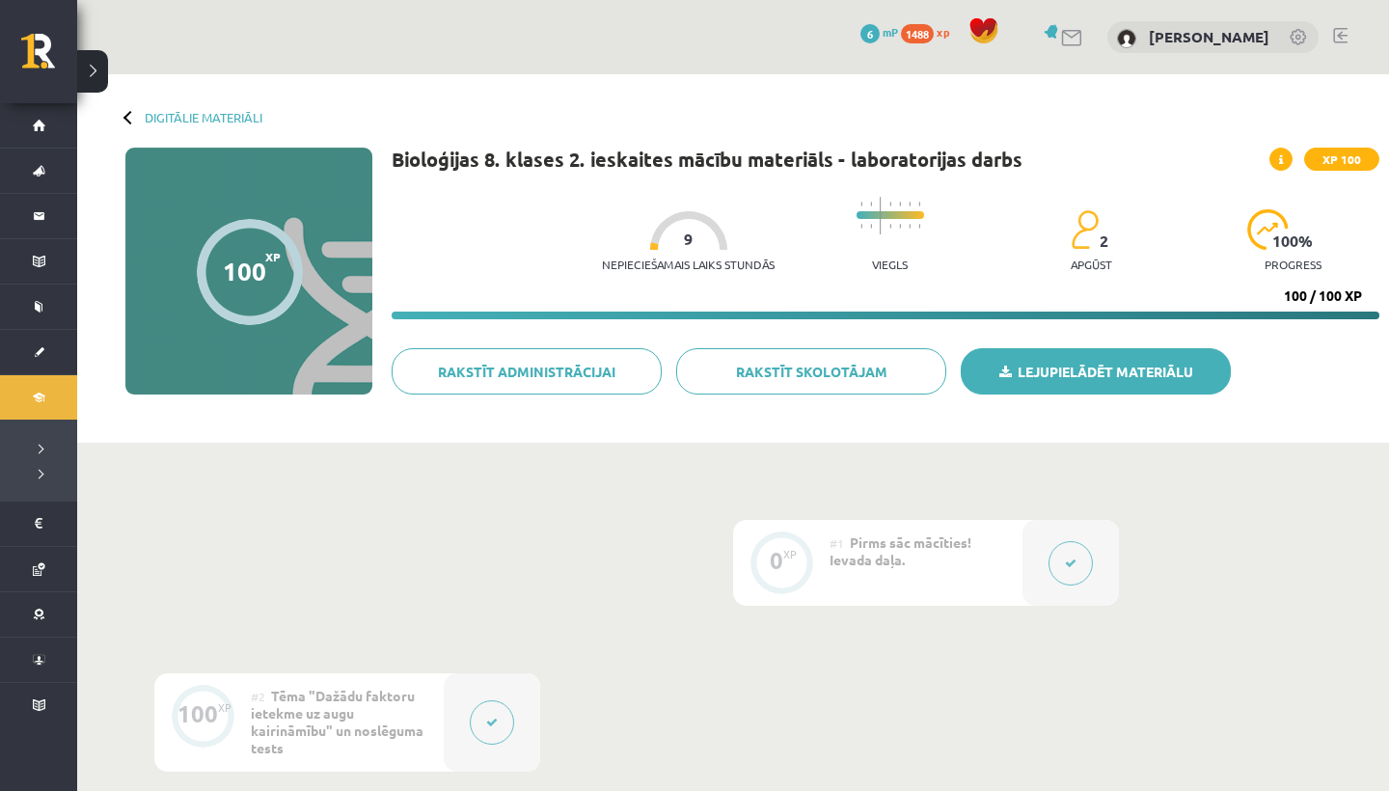
click at [1082, 383] on link "Lejupielādēt materiālu" at bounding box center [1096, 371] width 270 height 46
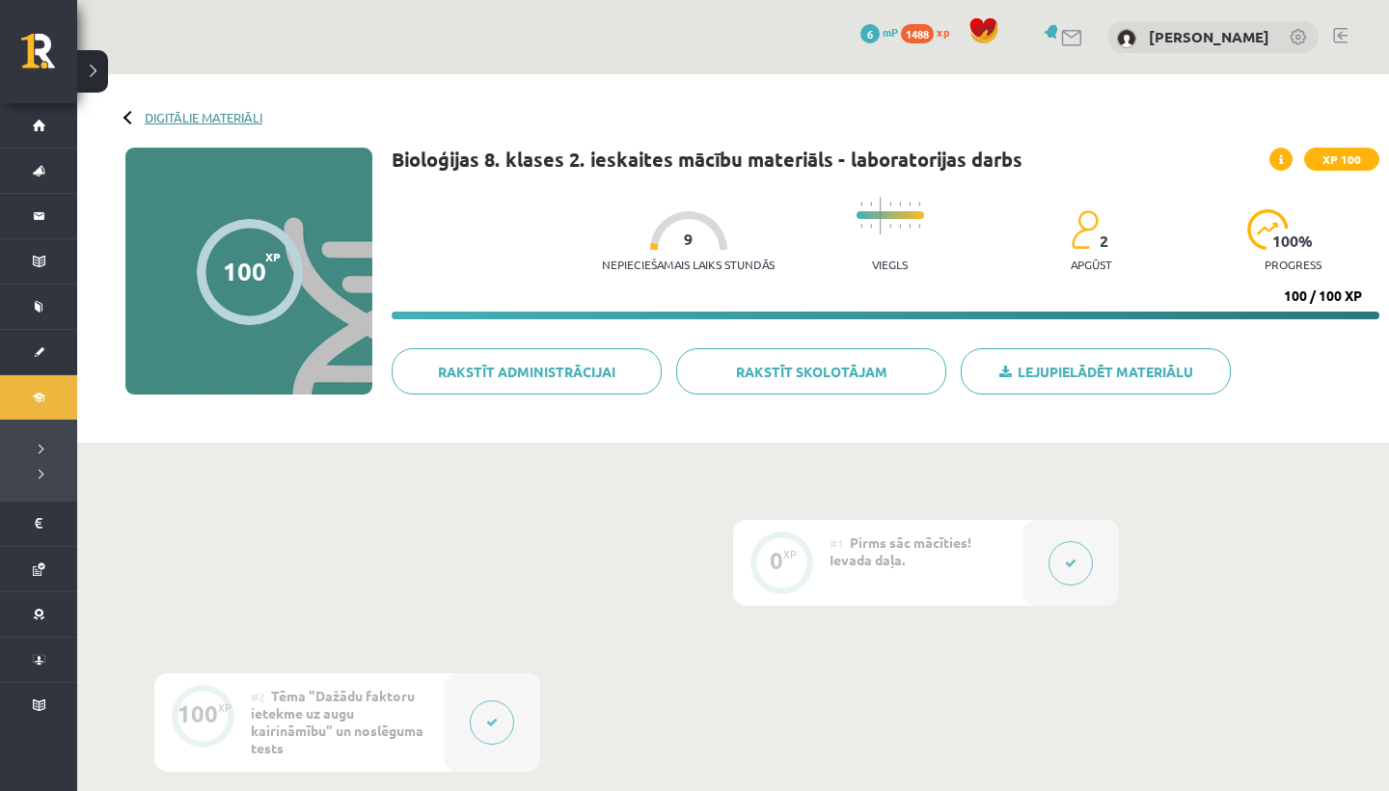
click at [198, 119] on link "Digitālie materiāli" at bounding box center [204, 117] width 118 height 14
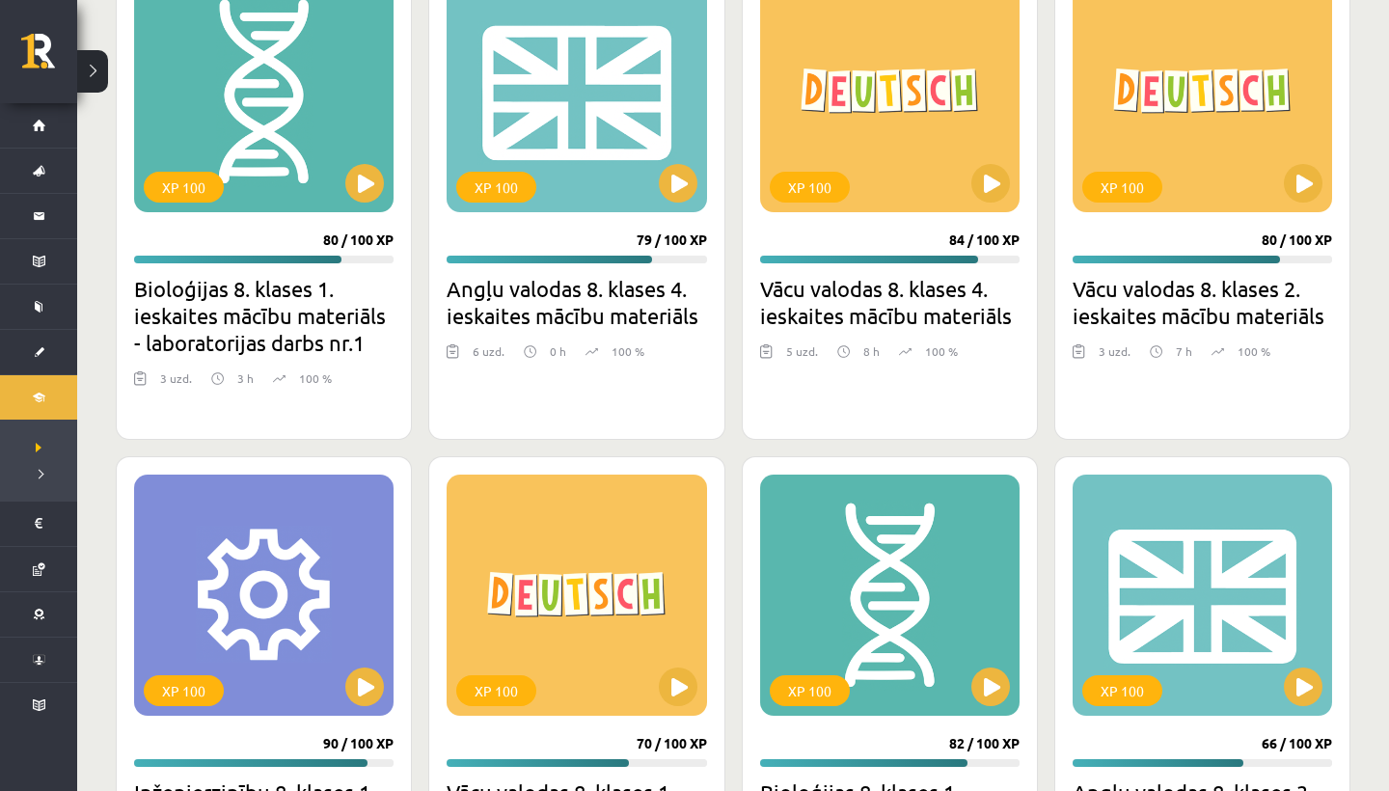
scroll to position [1207, 0]
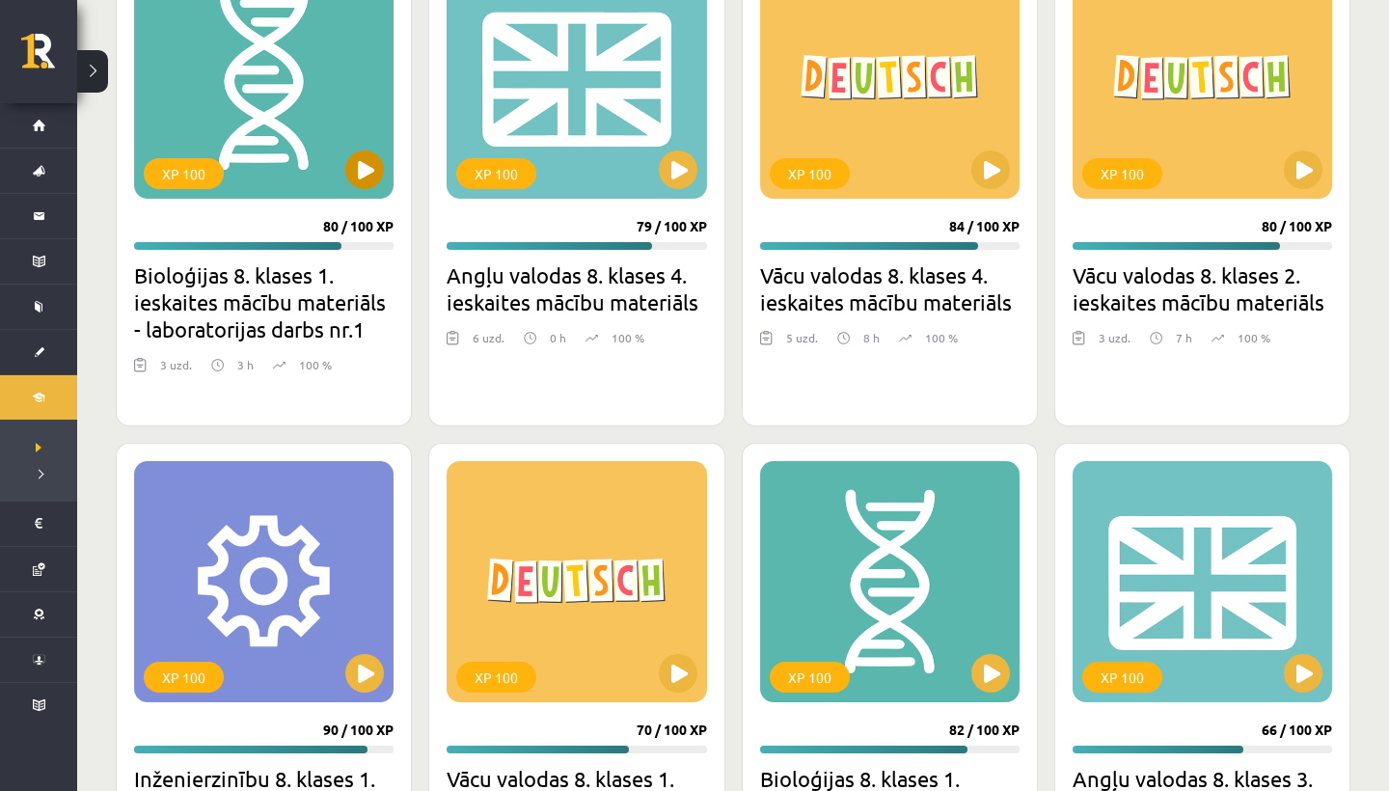
click at [352, 163] on button at bounding box center [364, 169] width 39 height 39
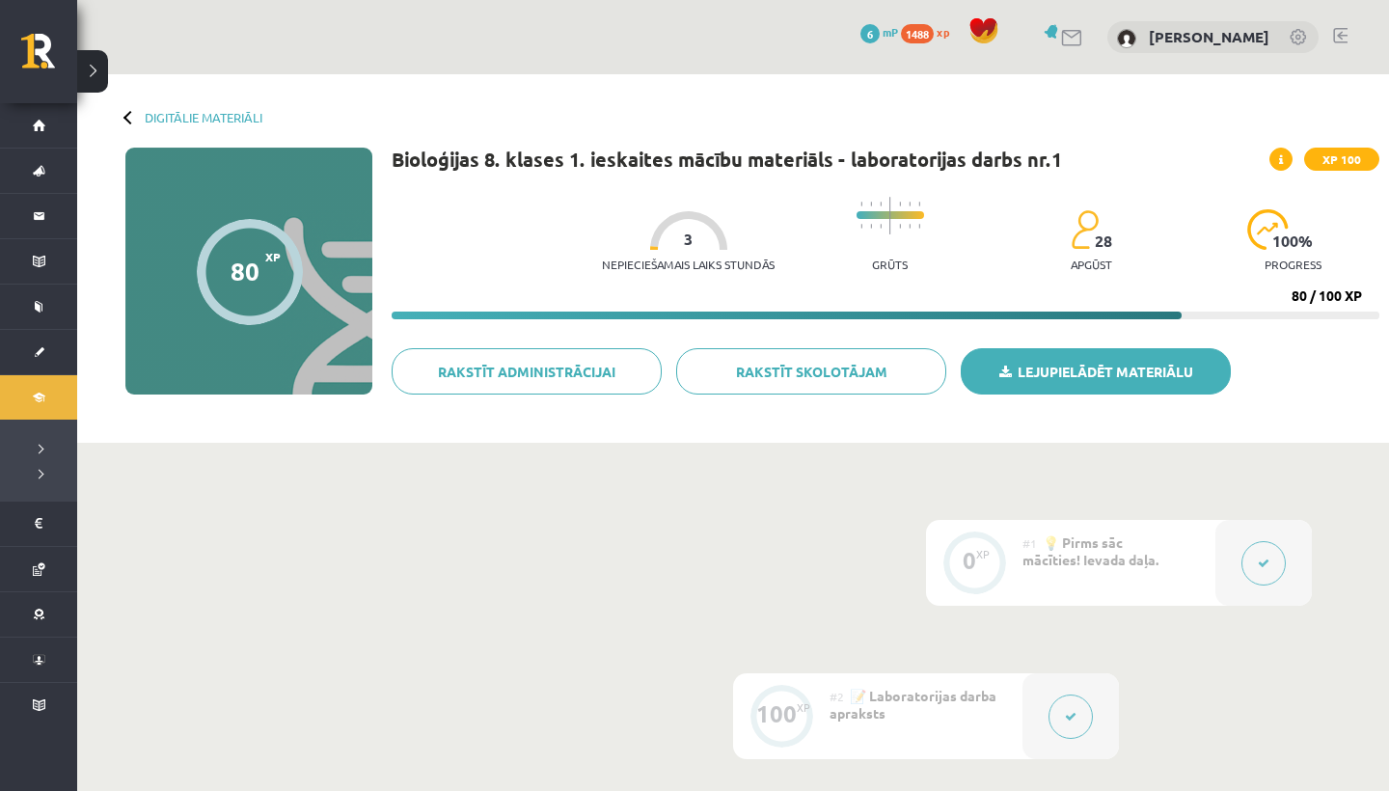
click at [1057, 383] on link "Lejupielādēt materiālu" at bounding box center [1096, 371] width 270 height 46
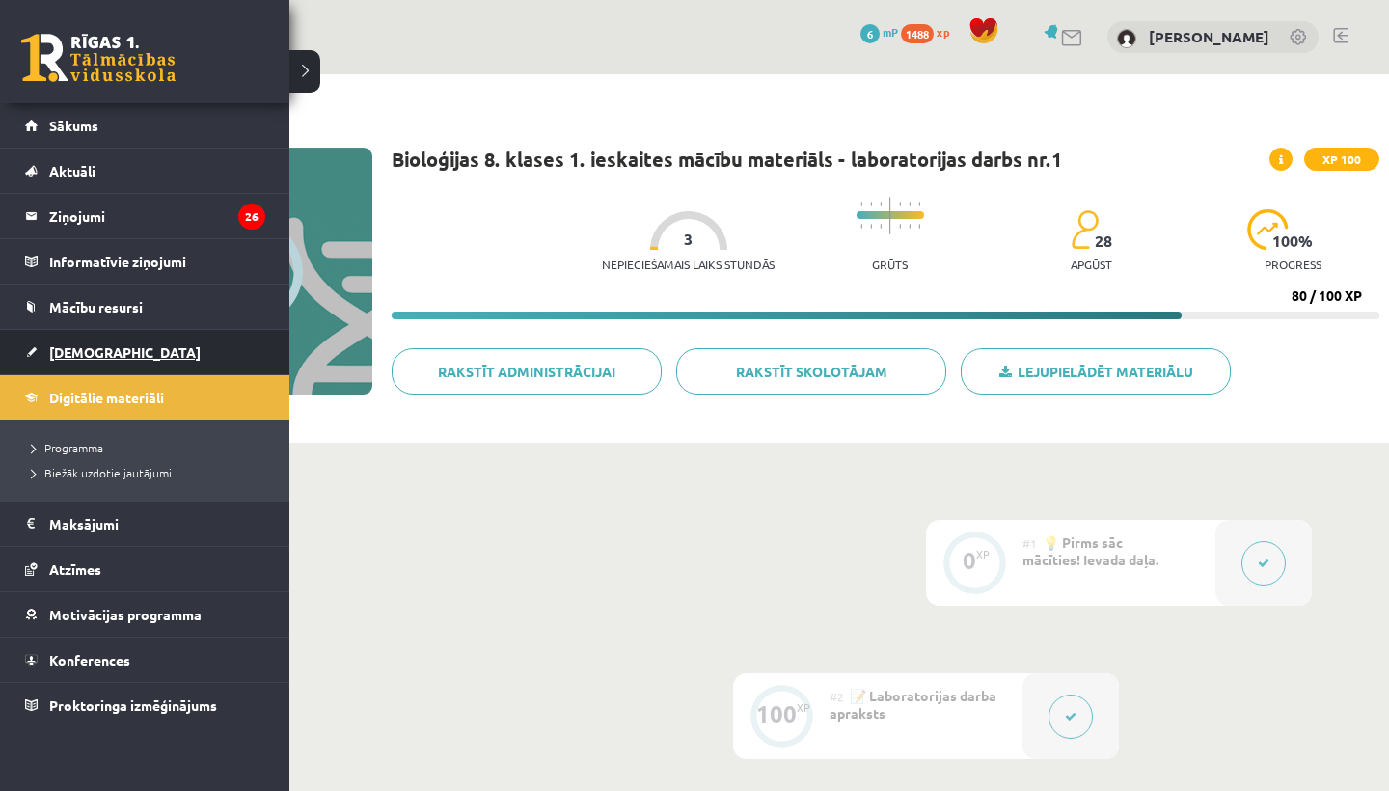
click at [67, 353] on span "[DEMOGRAPHIC_DATA]" at bounding box center [124, 351] width 151 height 17
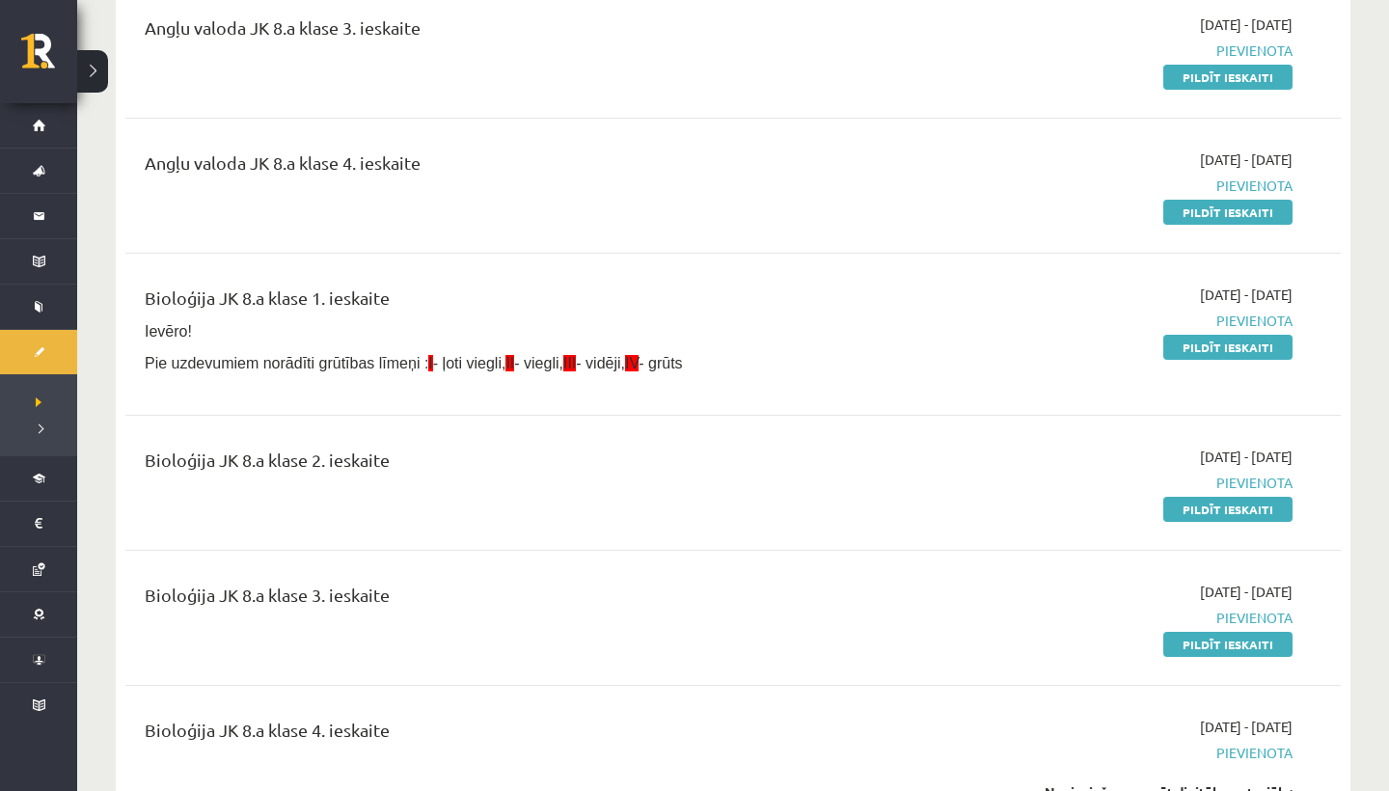
scroll to position [615, 0]
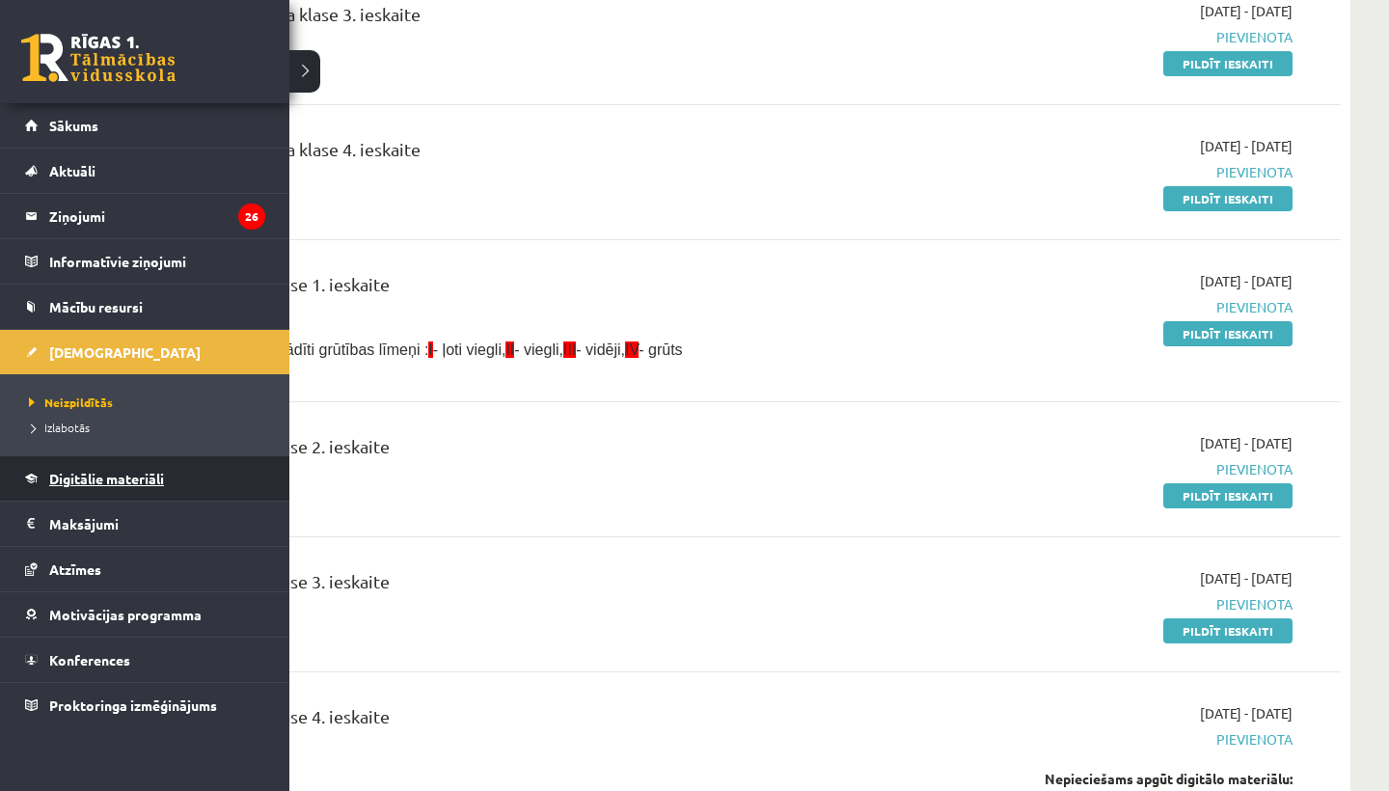
click at [79, 476] on span "Digitālie materiāli" at bounding box center [106, 478] width 115 height 17
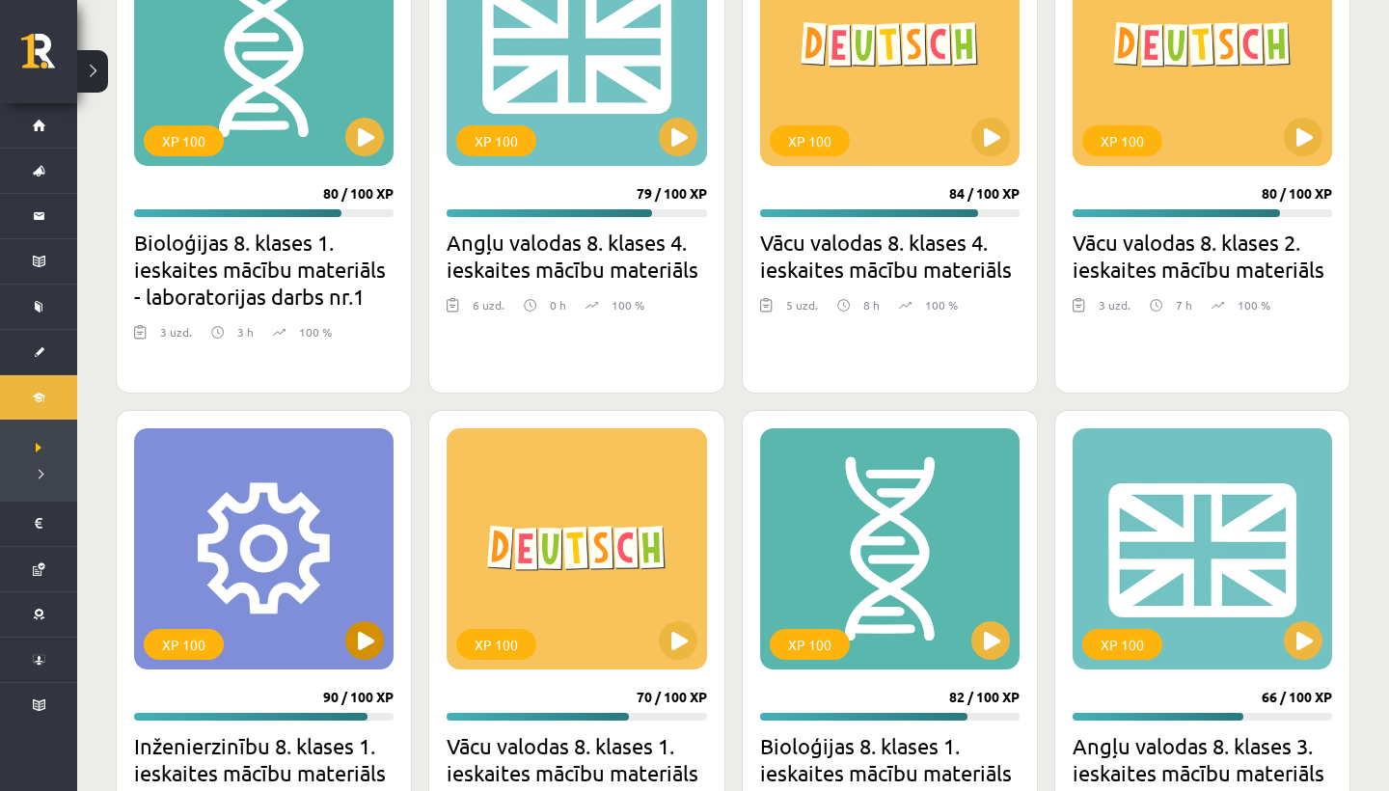
scroll to position [1274, 0]
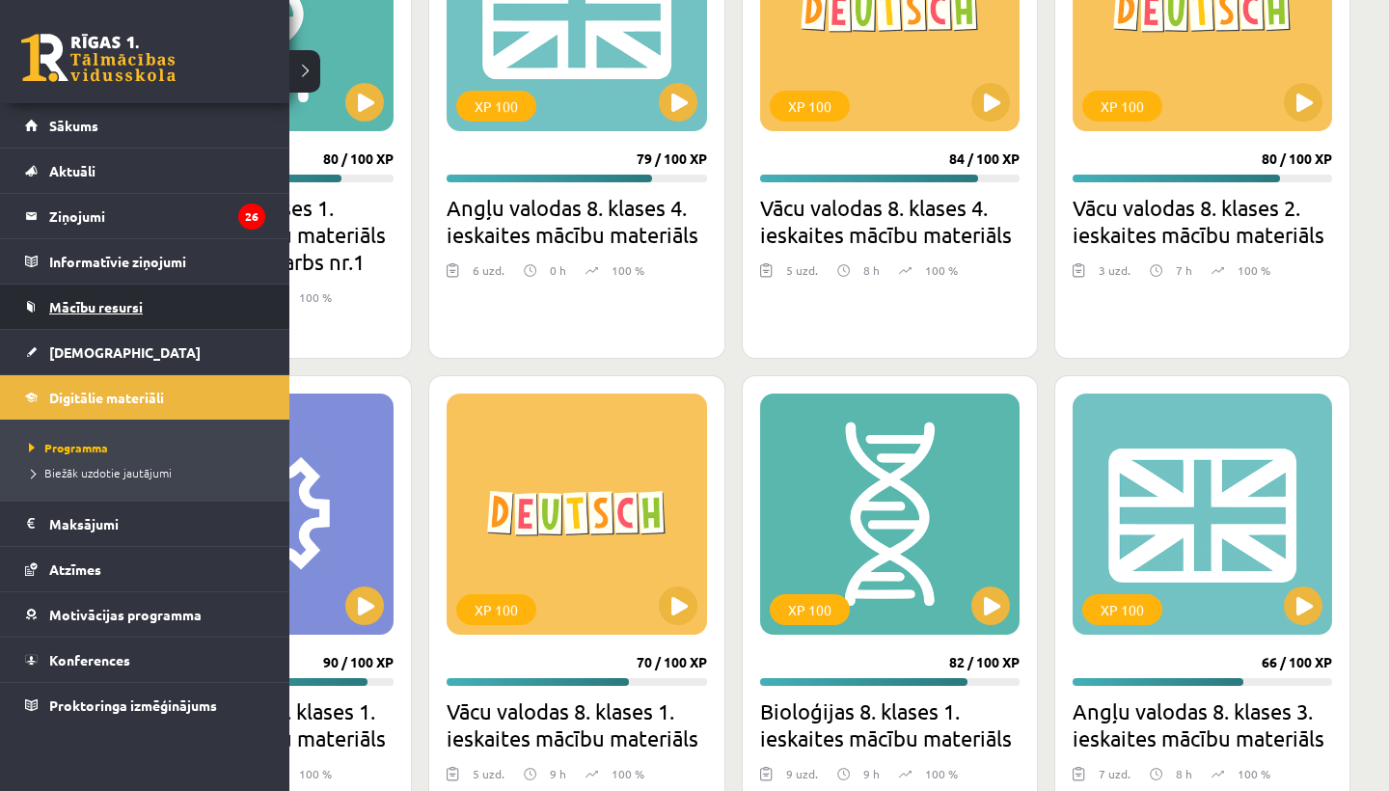
click at [89, 308] on span "Mācību resursi" at bounding box center [96, 306] width 94 height 17
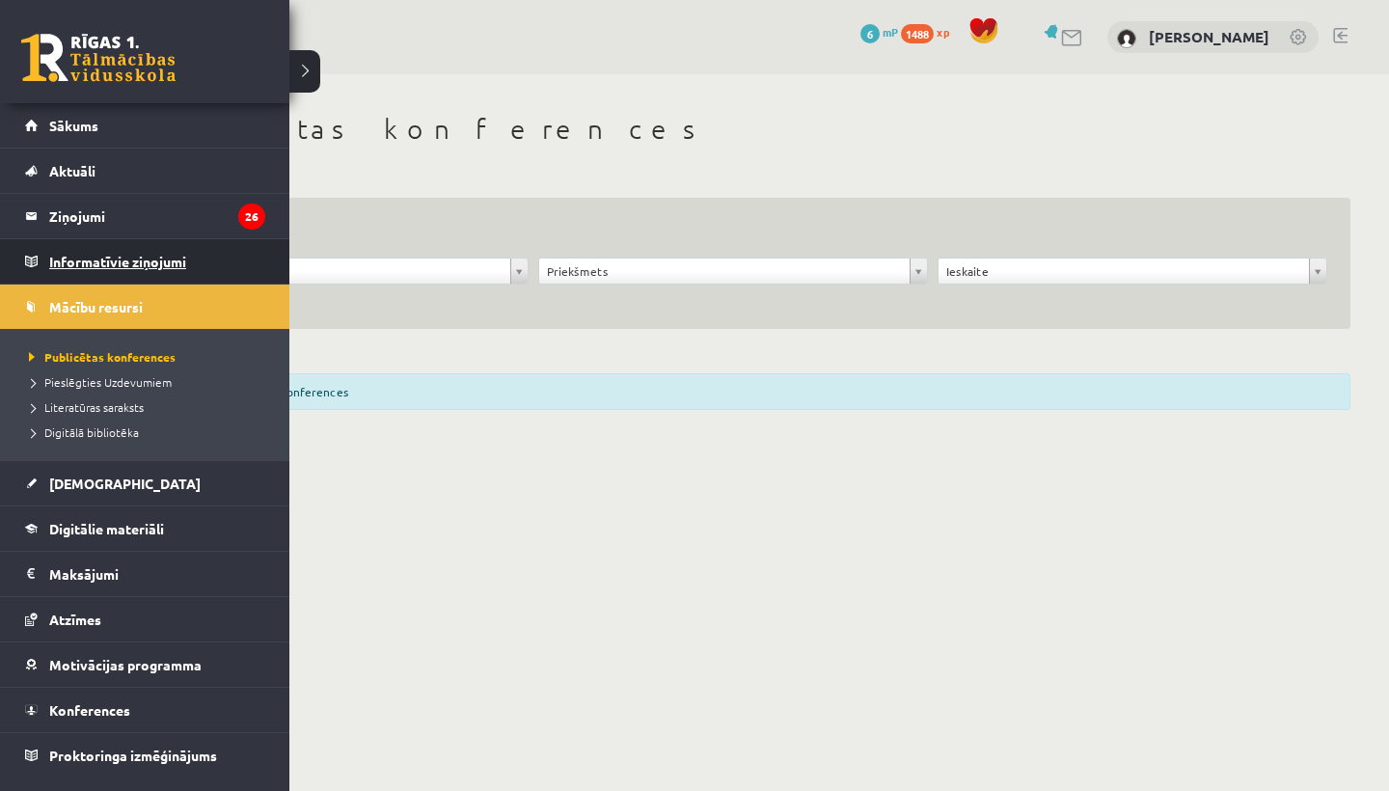
click at [106, 264] on legend "Informatīvie ziņojumi 0" at bounding box center [157, 261] width 216 height 44
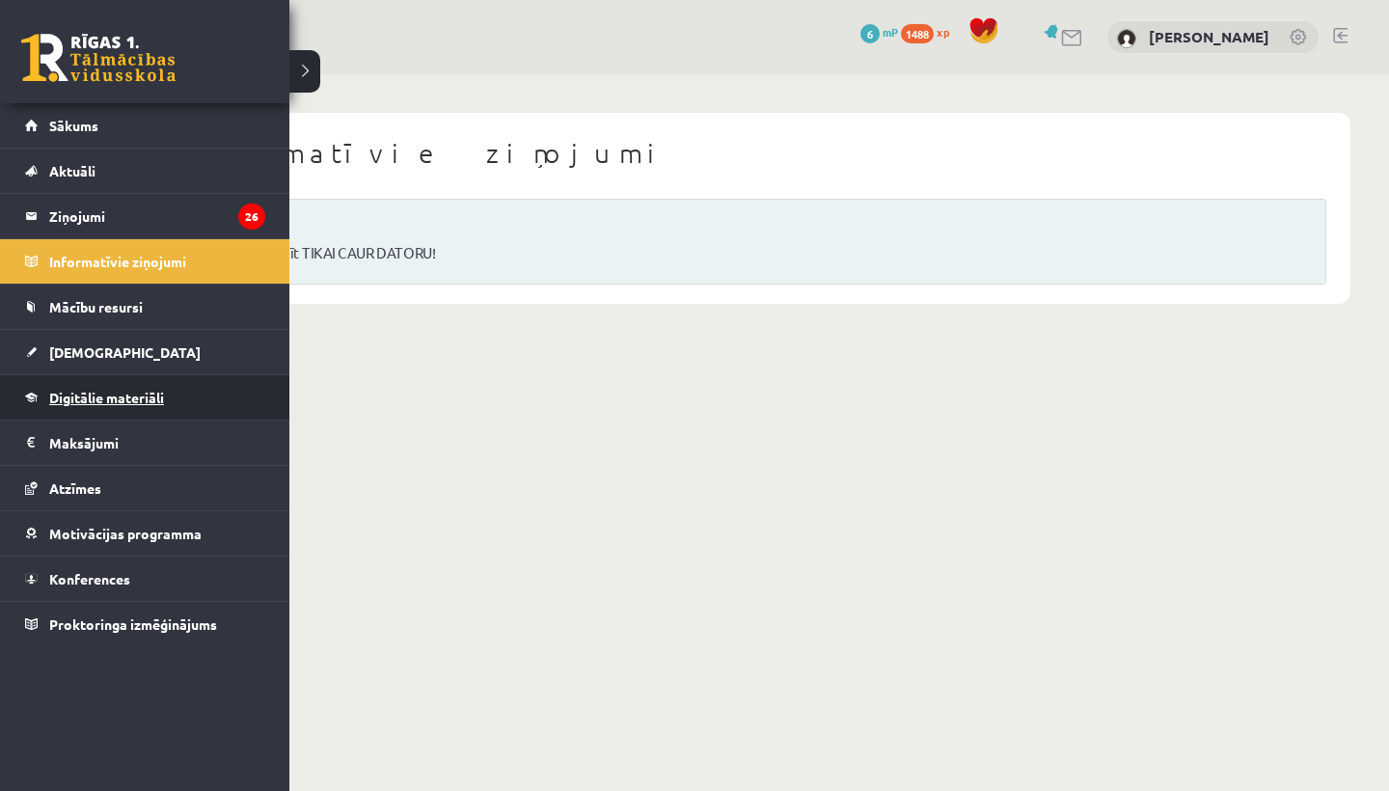
click at [92, 400] on span "Digitālie materiāli" at bounding box center [106, 397] width 115 height 17
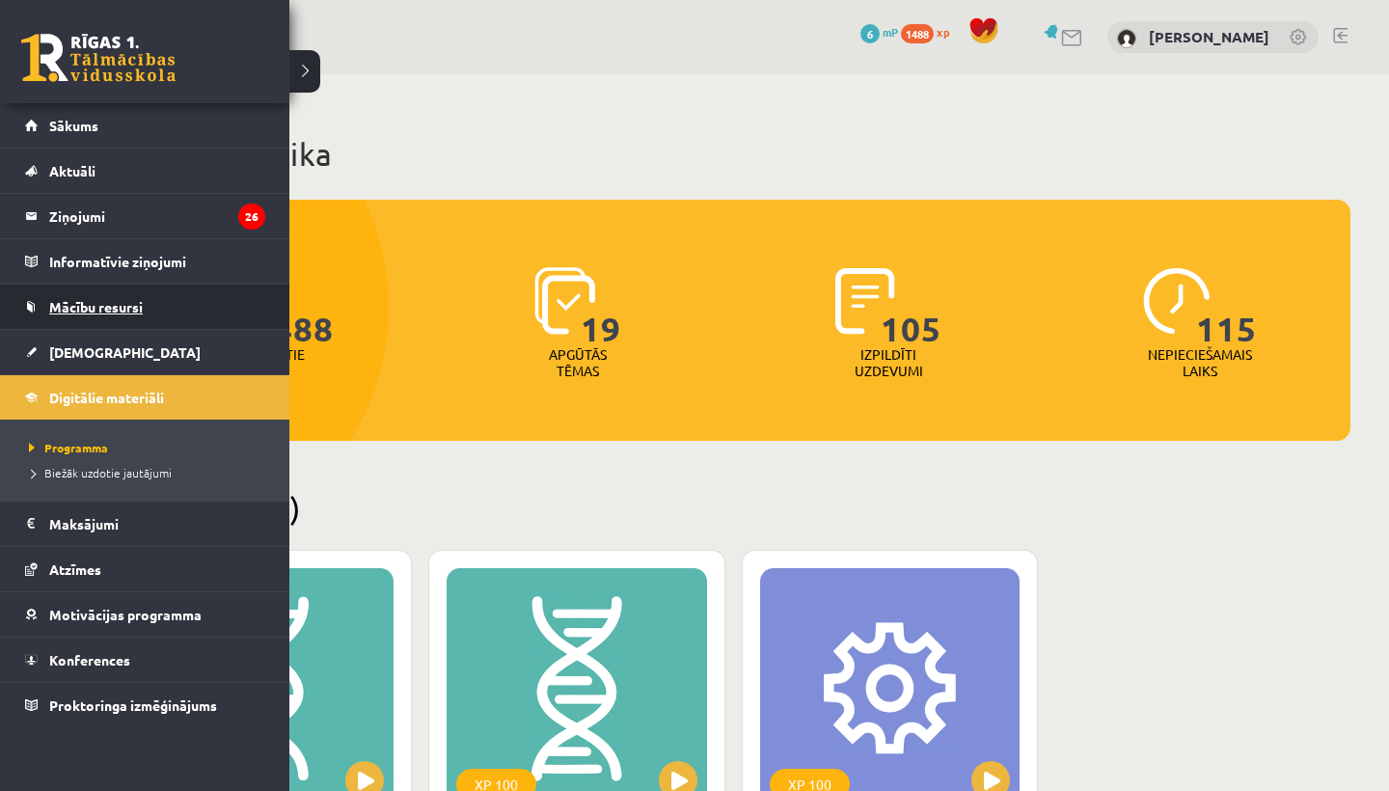
click at [93, 302] on span "Mācību resursi" at bounding box center [96, 306] width 94 height 17
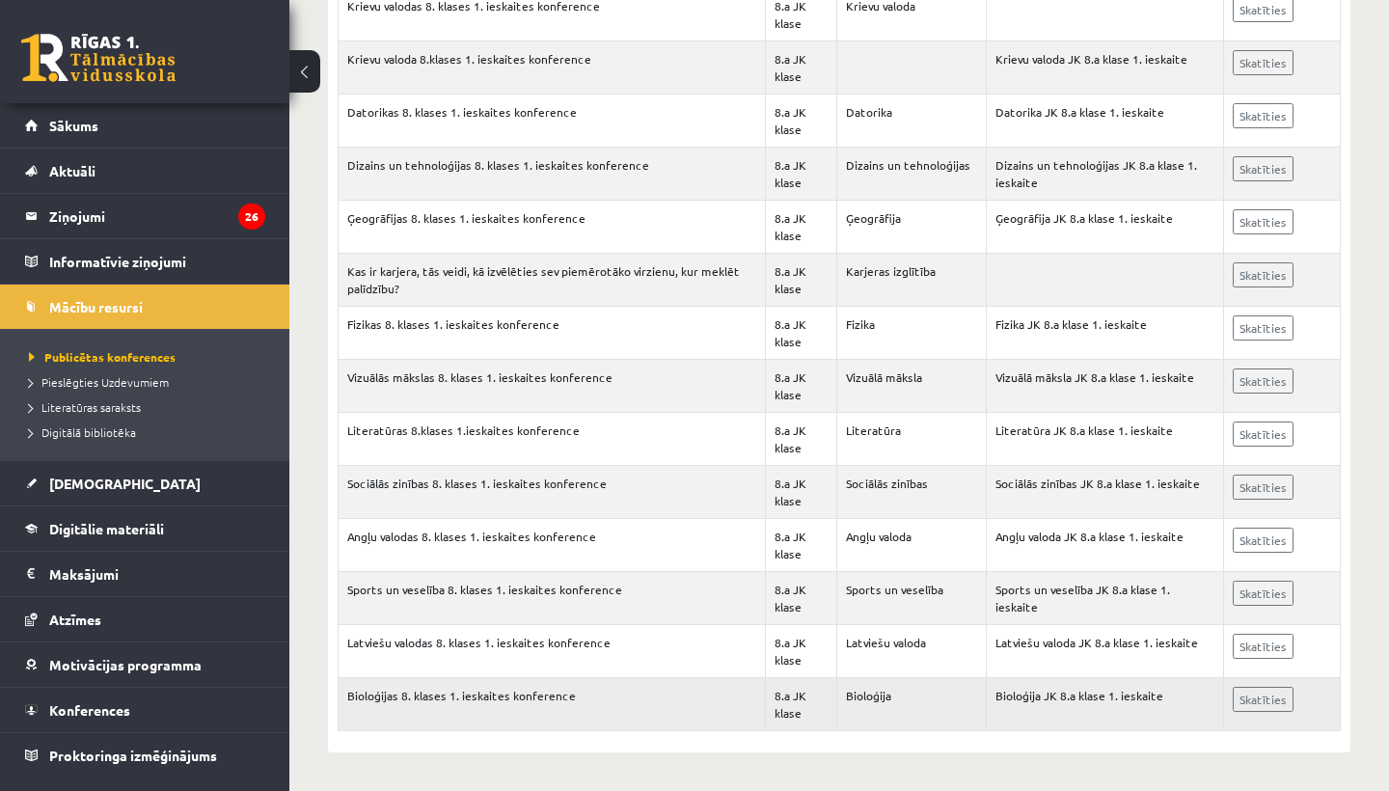
scroll to position [4872, 0]
click at [1278, 704] on link "Skatīties" at bounding box center [1263, 700] width 61 height 25
